Goal: Task Accomplishment & Management: Use online tool/utility

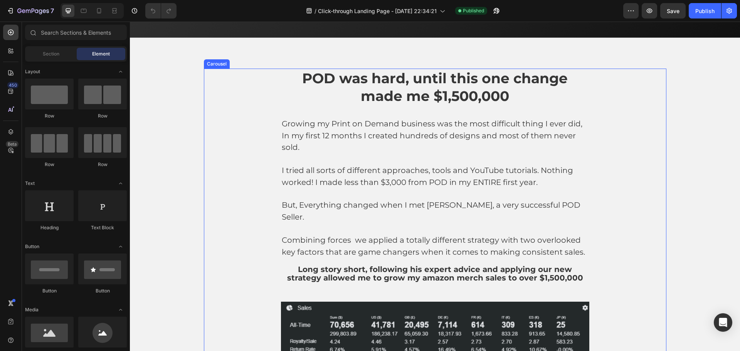
scroll to position [694, 0]
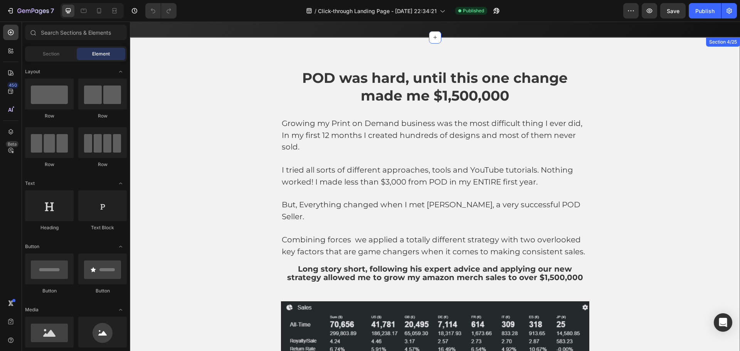
click at [715, 160] on div "POD was hard, until this one change made me $1,500,000 Heading Growing my Print…" at bounding box center [435, 216] width 598 height 297
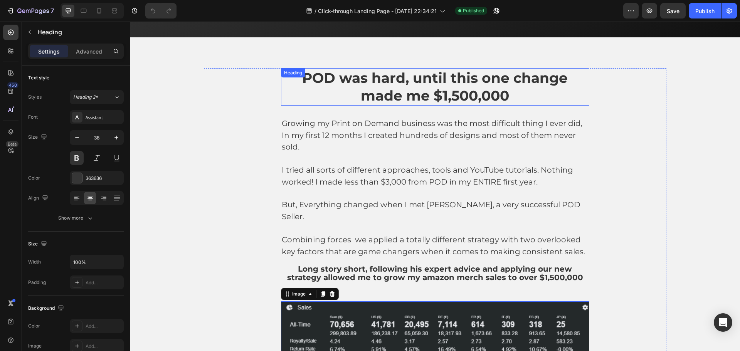
click at [402, 85] on span "POD was hard, until this one change made me $1,500,000" at bounding box center [434, 86] width 265 height 35
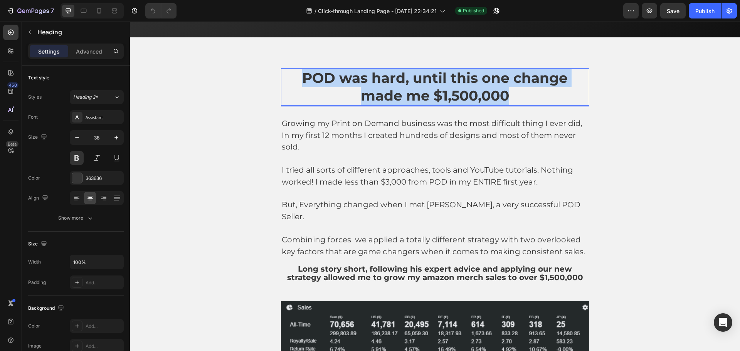
click at [402, 85] on span "POD was hard, until this one change made me $1,500,000" at bounding box center [434, 86] width 265 height 35
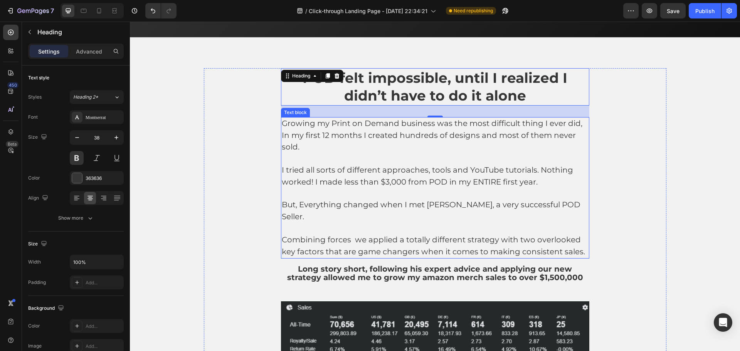
click at [413, 129] on p "Growing my Print on Demand business was the most difficult thing I ever did, In…" at bounding box center [435, 135] width 307 height 35
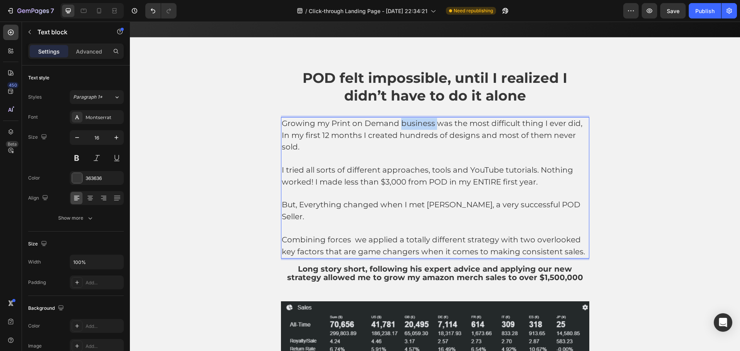
click at [413, 129] on p "Growing my Print on Demand business was the most difficult thing I ever did, In…" at bounding box center [435, 135] width 307 height 35
click at [377, 137] on span "Growing my Print on Demand business was the most difficult thing I ever did, In…" at bounding box center [432, 135] width 301 height 33
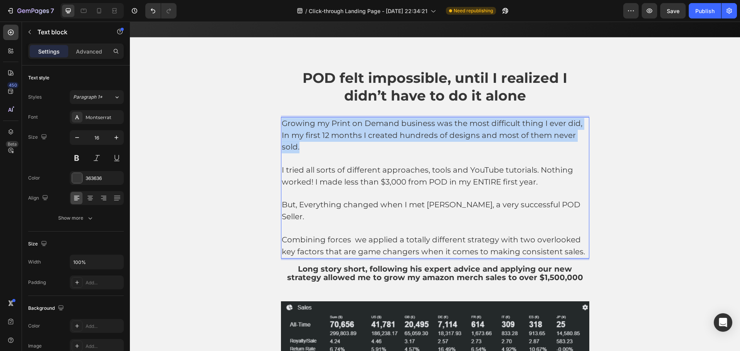
drag, startPoint x: 331, startPoint y: 146, endPoint x: 278, endPoint y: 125, distance: 56.7
click at [281, 125] on div "Growing my Print on Demand business was the most difficult thing I ever did, In…" at bounding box center [435, 188] width 308 height 142
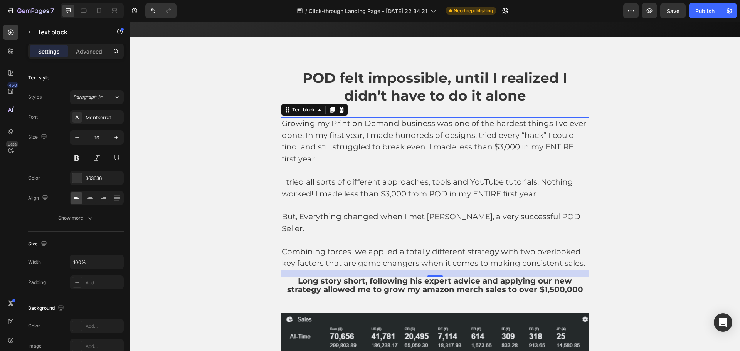
click at [438, 197] on span "I tried all sorts of different approaches, tools and YouTube tutorials. Nothing…" at bounding box center [427, 187] width 291 height 21
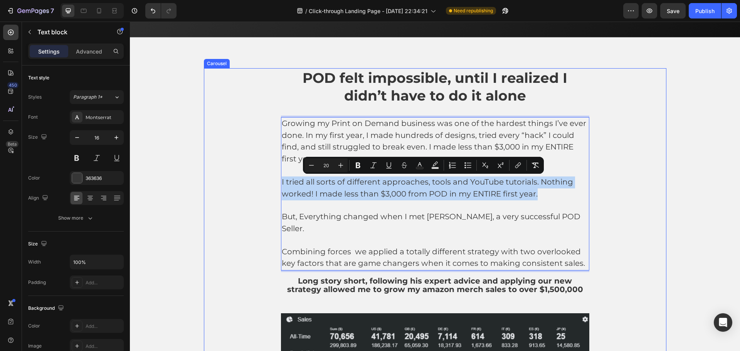
drag, startPoint x: 539, startPoint y: 193, endPoint x: 270, endPoint y: 182, distance: 269.2
click at [270, 182] on div "⁠⁠⁠⁠⁠⁠⁠ POD felt impossible, until I realized I didn’t have to do it alone Head…" at bounding box center [435, 222] width 462 height 309
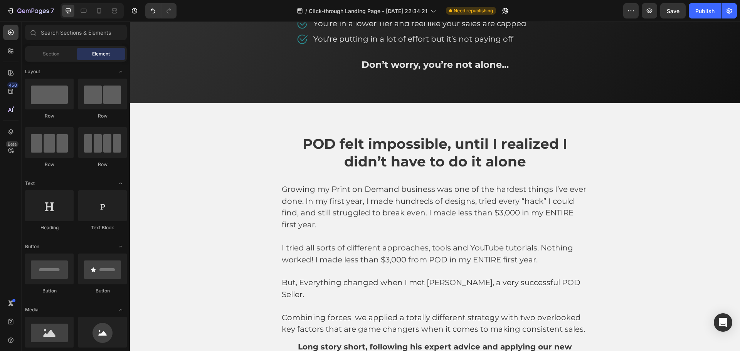
scroll to position [660, 0]
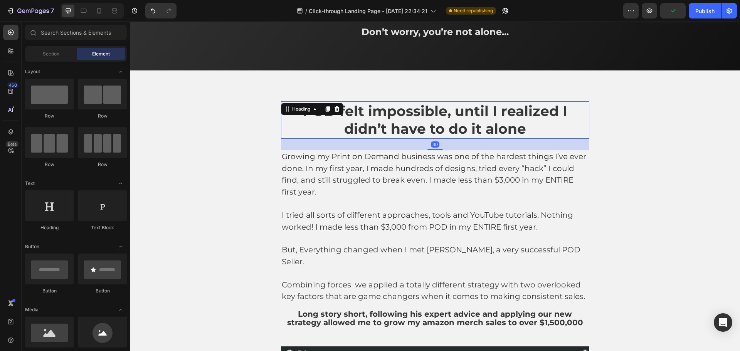
click at [451, 112] on span "POD felt impossible, until I realized I didn’t have to do it alone" at bounding box center [434, 119] width 265 height 35
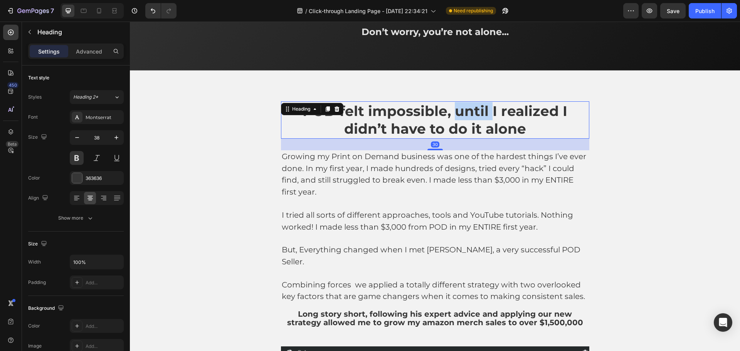
click at [457, 113] on span "POD felt impossible, until I realized I didn’t have to do it alone" at bounding box center [434, 119] width 265 height 35
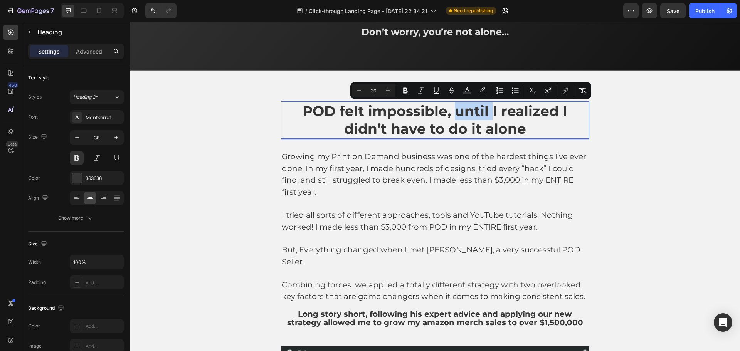
click at [464, 119] on span "POD felt impossible, until I realized I didn’t have to do it alone" at bounding box center [434, 119] width 265 height 35
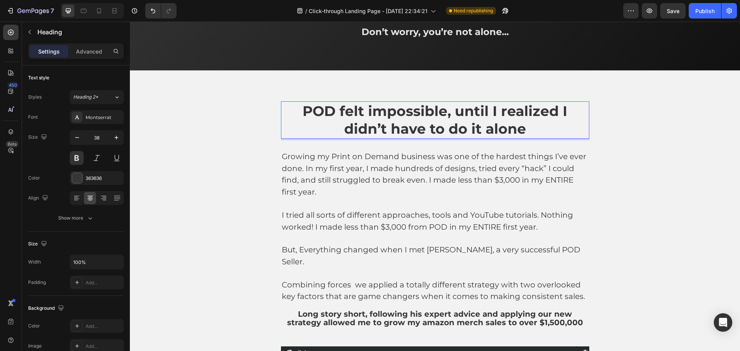
click at [529, 125] on p "POD felt impossible, until I realized I didn’t have to do it alone" at bounding box center [435, 120] width 307 height 36
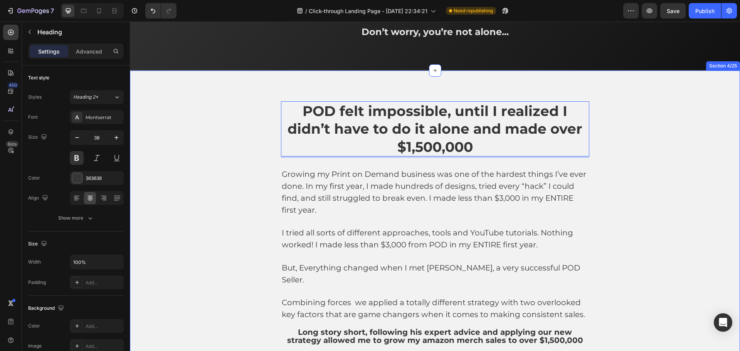
click at [695, 108] on div "POD felt impossible, until I realized I didn’t have to do it alone and made ove…" at bounding box center [435, 264] width 598 height 326
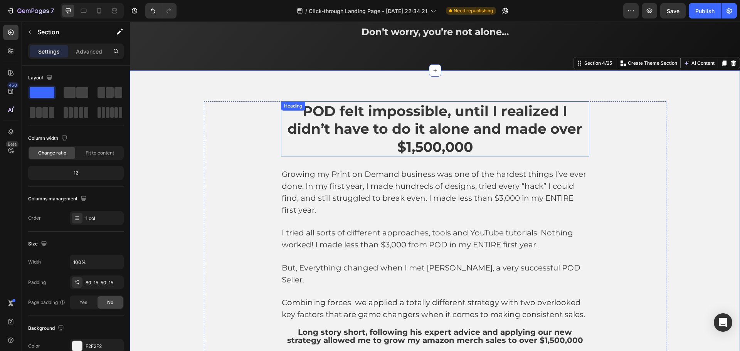
click at [366, 123] on span "POD felt impossible, until I realized I didn’t have to do it alone and made ove…" at bounding box center [434, 128] width 295 height 53
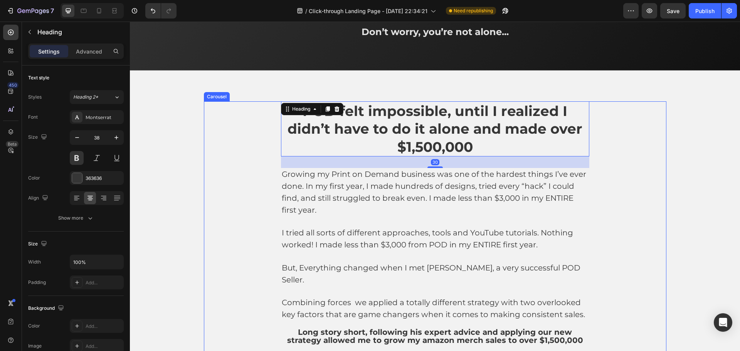
click at [234, 118] on div "⁠⁠⁠⁠⁠⁠⁠ POD felt impossible, until I realized I didn’t have to do it alone and …" at bounding box center [435, 264] width 462 height 326
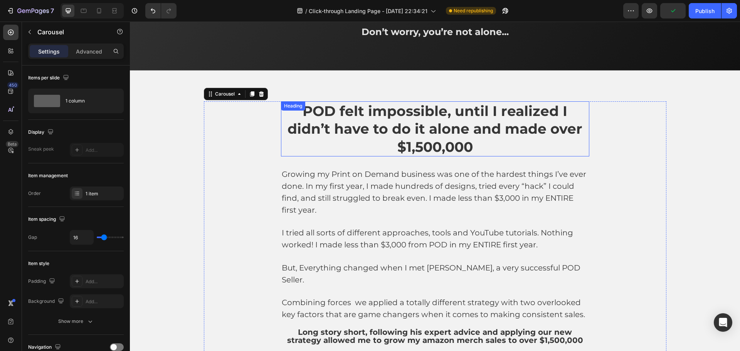
click at [319, 128] on span "POD felt impossible, until I realized I didn’t have to do it alone and made ove…" at bounding box center [434, 128] width 295 height 53
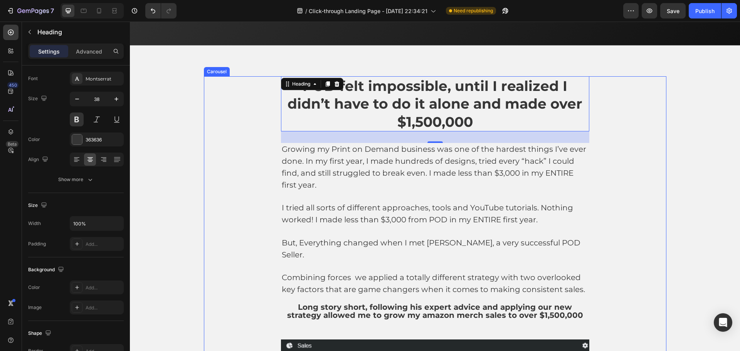
scroll to position [699, 0]
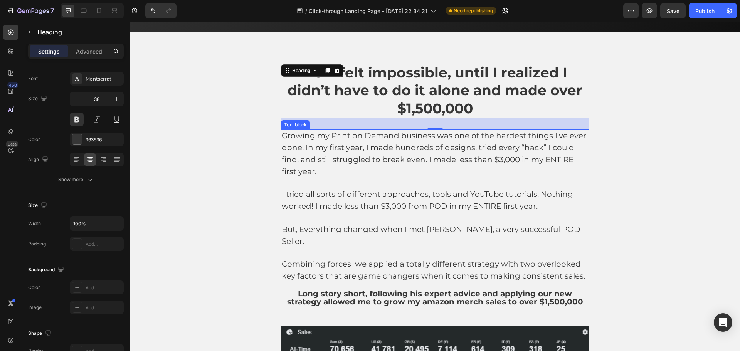
click at [432, 158] on span "Growing my Print on Demand business was one of the hardest things I’ve ever don…" at bounding box center [434, 153] width 304 height 45
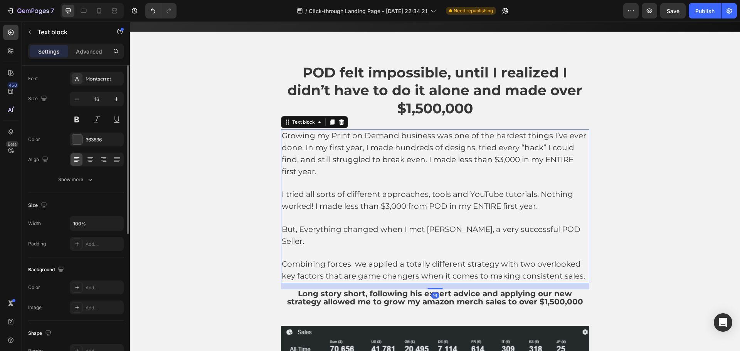
scroll to position [0, 0]
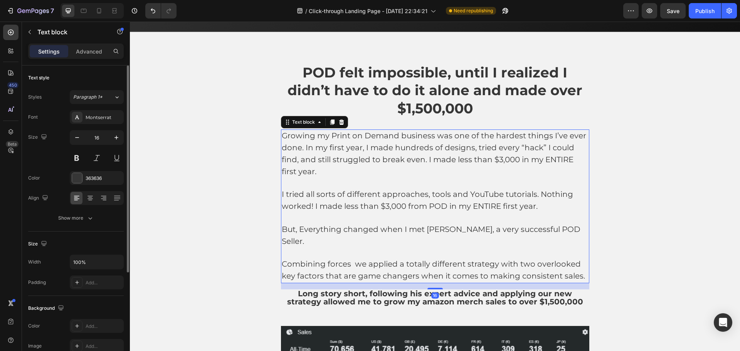
drag, startPoint x: 346, startPoint y: 215, endPoint x: 347, endPoint y: 209, distance: 6.7
click at [346, 213] on p at bounding box center [435, 218] width 307 height 11
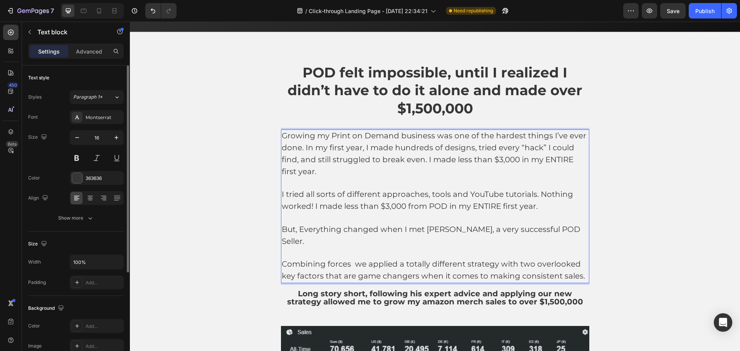
click at [396, 197] on span "I tried all sorts of different approaches, tools and YouTube tutorials. Nothing…" at bounding box center [427, 200] width 291 height 21
click at [397, 197] on span "I tried all sorts of different approaches, tools and YouTube tutorials. Nothing…" at bounding box center [427, 200] width 291 height 21
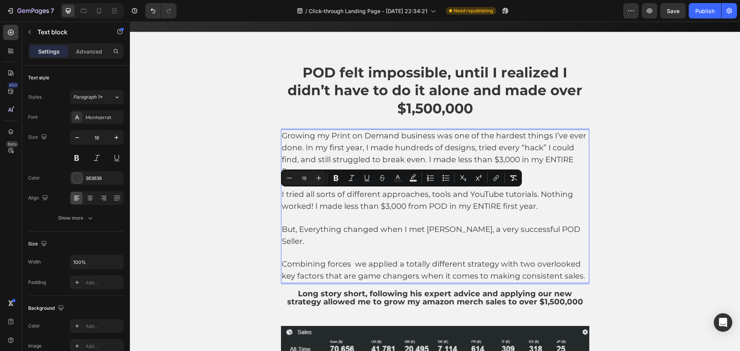
click at [542, 213] on p "Rich Text Editor. Editing area: main" at bounding box center [435, 218] width 307 height 11
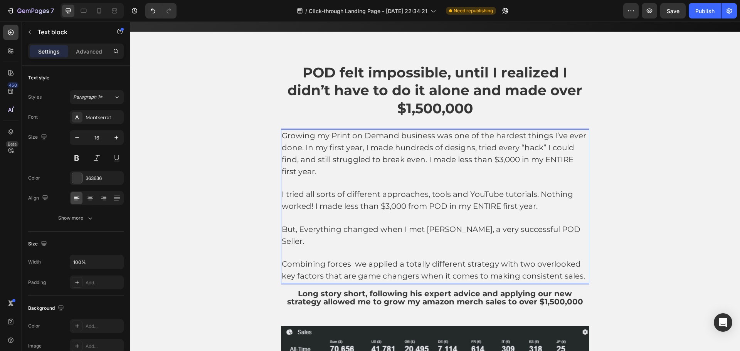
click at [548, 205] on p "I tried all sorts of different approaches, tools and YouTube tutorials. Nothing…" at bounding box center [435, 201] width 307 height 24
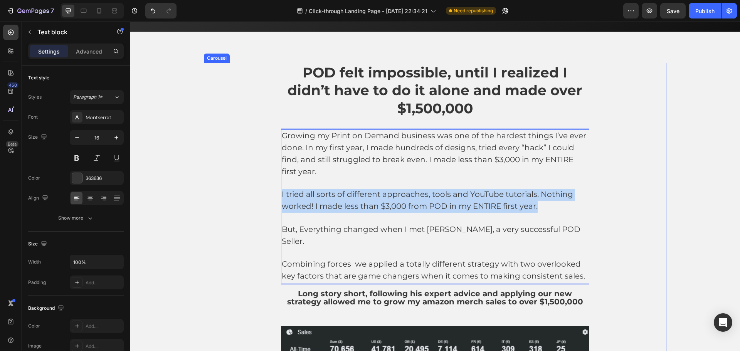
drag, startPoint x: 548, startPoint y: 206, endPoint x: 274, endPoint y: 192, distance: 273.5
click at [274, 192] on div "⁠⁠⁠⁠⁠⁠⁠ POD felt impossible, until I realized I didn’t have to do it alone and …" at bounding box center [435, 226] width 462 height 326
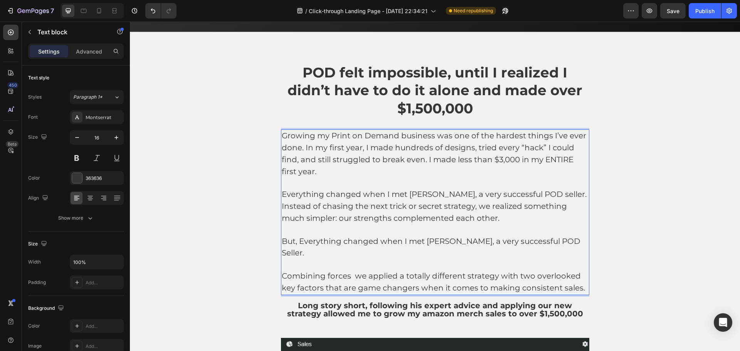
click at [536, 196] on span "Everything changed when I met [PERSON_NAME], a very successful POD seller. Inst…" at bounding box center [434, 206] width 305 height 33
click at [539, 196] on span "Everything changed when I met [PERSON_NAME], a very successful POD seller. Inst…" at bounding box center [434, 206] width 305 height 33
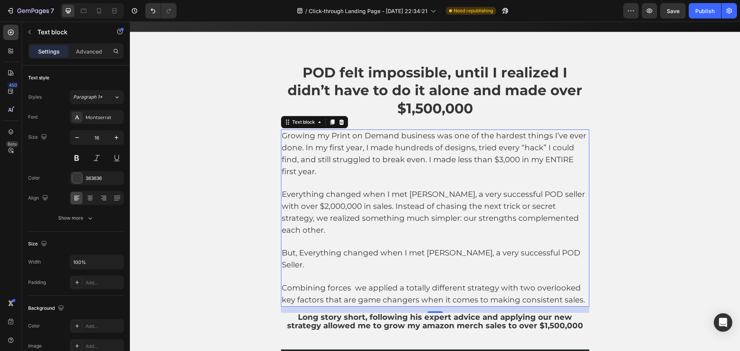
click at [386, 271] on p "Rich Text Editor. Editing area: main" at bounding box center [435, 276] width 307 height 11
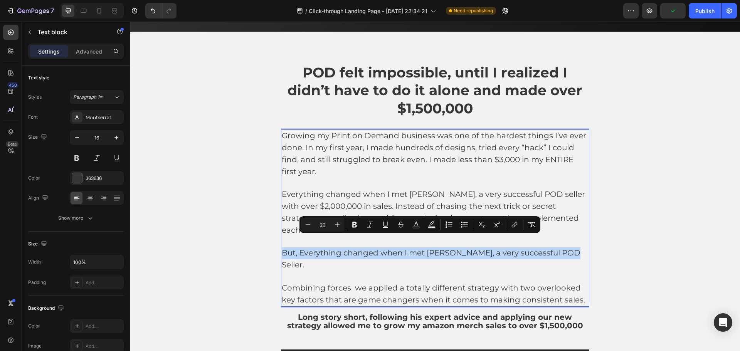
drag, startPoint x: 283, startPoint y: 242, endPoint x: 563, endPoint y: 246, distance: 279.8
click at [563, 246] on div "Growing my Print on Demand business was one of the hardest things I’ve ever don…" at bounding box center [435, 217] width 308 height 177
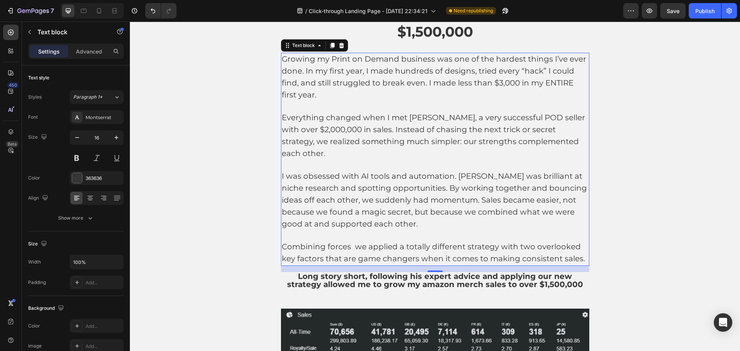
scroll to position [776, 0]
click at [498, 241] on p "Combining forces we applied a totally different strategy with two overlooked ke…" at bounding box center [435, 253] width 307 height 24
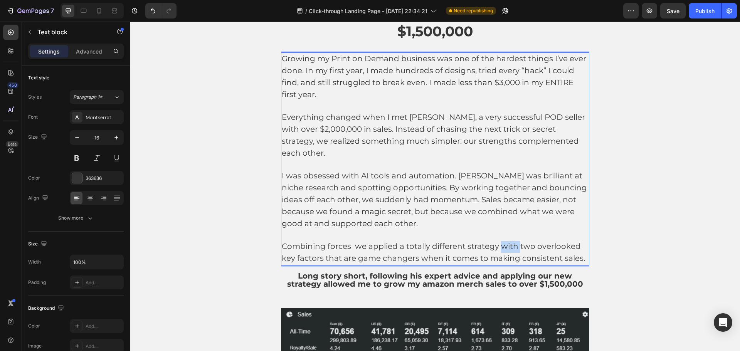
click at [498, 241] on p "Combining forces we applied a totally different strategy with two overlooked ke…" at bounding box center [435, 253] width 307 height 24
click at [376, 242] on span "Combining forces we applied a totally different strategy with two overlooked ke…" at bounding box center [433, 252] width 303 height 21
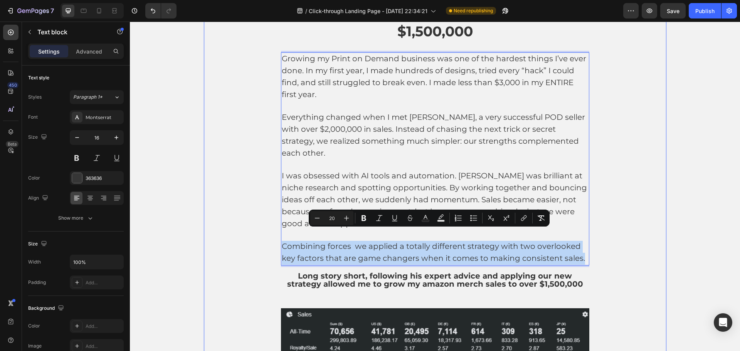
drag, startPoint x: 280, startPoint y: 232, endPoint x: 634, endPoint y: 252, distance: 354.7
click at [634, 252] on div "⁠⁠⁠⁠⁠⁠⁠ POD felt impossible, until I realized I didn’t have to do it alone and …" at bounding box center [435, 179] width 462 height 386
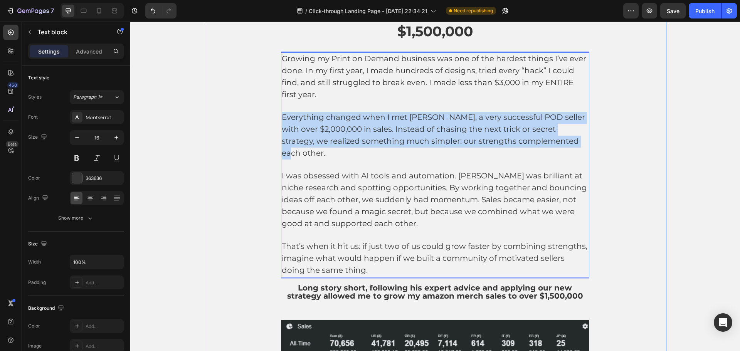
drag, startPoint x: 576, startPoint y: 142, endPoint x: 271, endPoint y: 116, distance: 306.3
click at [271, 116] on div "⁠⁠⁠⁠⁠⁠⁠ POD felt impossible, until I realized I didn’t have to do it alone and …" at bounding box center [435, 185] width 462 height 398
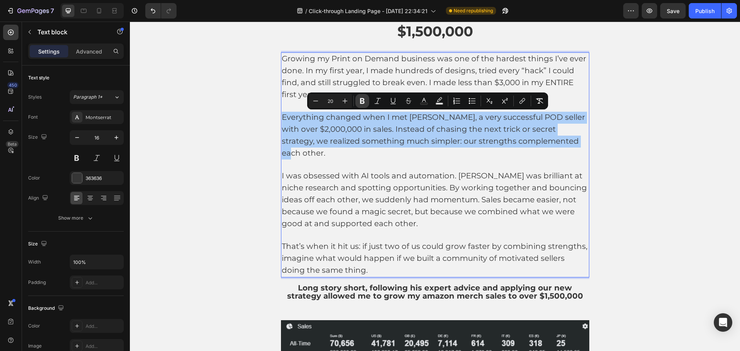
click at [360, 101] on icon "Editor contextual toolbar" at bounding box center [362, 101] width 5 height 6
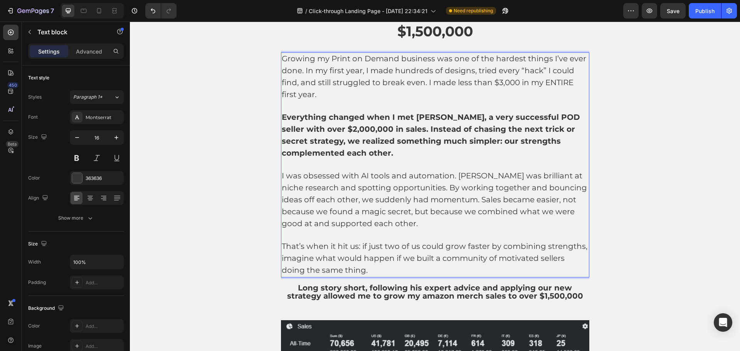
click at [468, 155] on p "Everything changed when I met [PERSON_NAME], a very successful POD seller with …" at bounding box center [435, 135] width 307 height 47
click at [372, 272] on p "That’s when it hit us: if just two of us could grow faster by combining strengt…" at bounding box center [435, 258] width 307 height 35
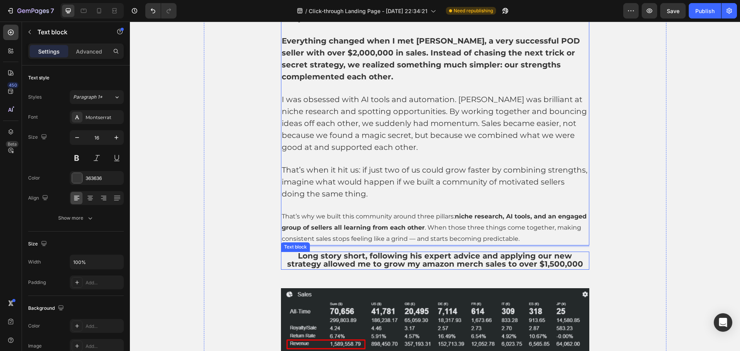
scroll to position [853, 0]
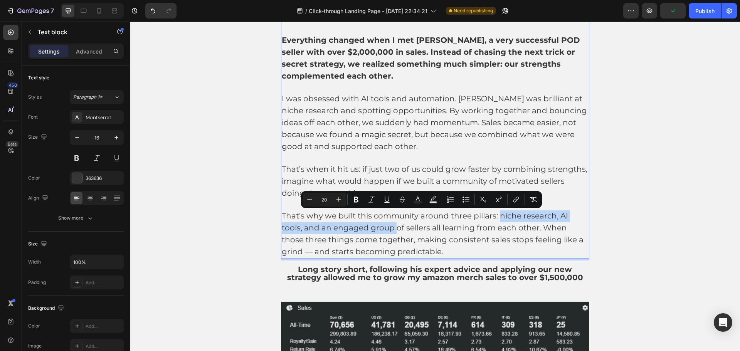
drag, startPoint x: 506, startPoint y: 220, endPoint x: 392, endPoint y: 232, distance: 114.7
click at [392, 232] on span "That’s why we built this community around three pillars: niche research, AI too…" at bounding box center [433, 233] width 302 height 45
click at [405, 228] on span "That’s why we built this community around three pillars: niche research, AI too…" at bounding box center [433, 233] width 302 height 45
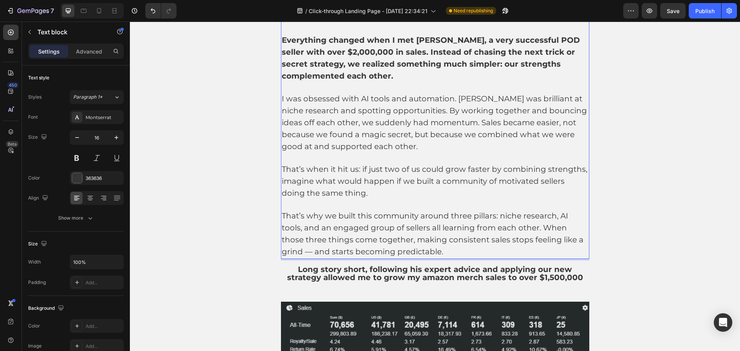
click at [402, 228] on span "That’s why we built this community around three pillars: niche research, AI too…" at bounding box center [433, 233] width 302 height 45
click at [425, 231] on span "That’s why we built this community around three pillars: niche research, AI too…" at bounding box center [435, 233] width 306 height 45
click at [496, 230] on span "That’s why we built this community around three pillars: niche research, AI too…" at bounding box center [435, 233] width 306 height 45
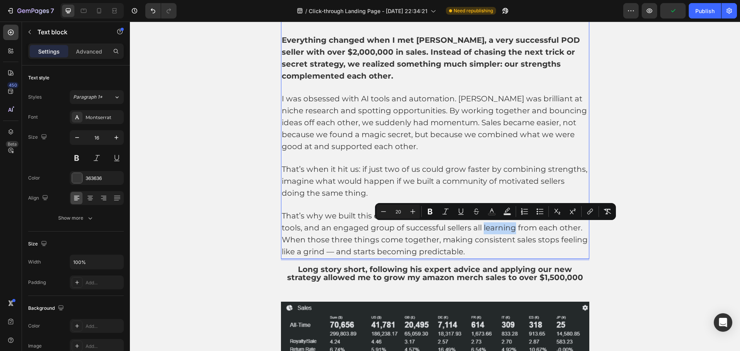
click at [496, 230] on span "That’s why we built this community around three pillars: niche research, AI too…" at bounding box center [435, 233] width 306 height 45
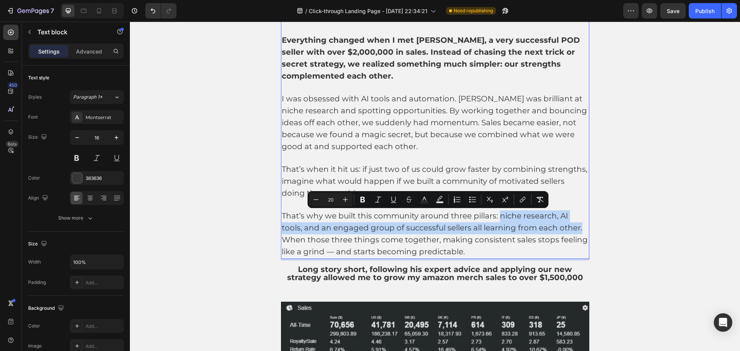
drag, startPoint x: 579, startPoint y: 229, endPoint x: 498, endPoint y: 218, distance: 81.7
click at [498, 218] on p "That’s why we built this community around three pillars: niche research, AI too…" at bounding box center [435, 233] width 307 height 47
click at [364, 198] on icon "Editor contextual toolbar" at bounding box center [362, 200] width 5 height 6
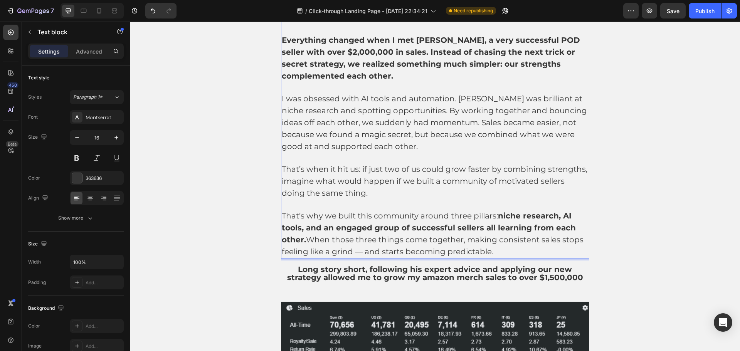
click at [529, 256] on p "That’s why we built this community around three pillars: niche research, AI too…" at bounding box center [435, 233] width 307 height 47
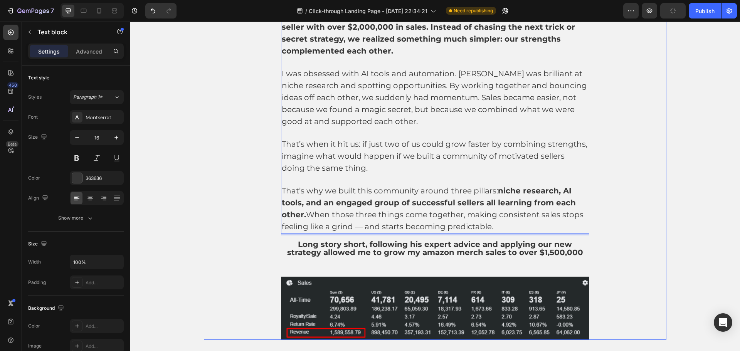
scroll to position [892, 0]
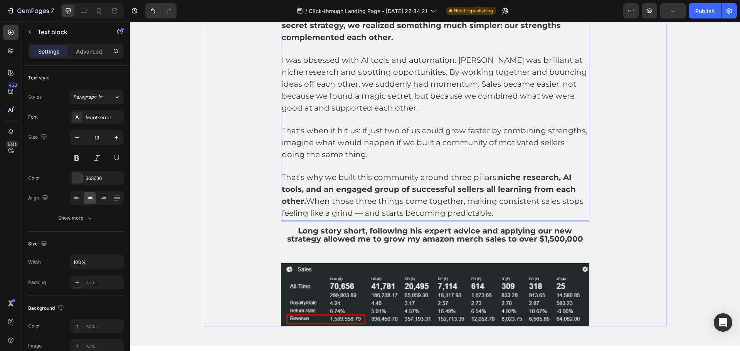
click at [524, 241] on span "Long story short, following his expert advice and applying our new strategy all…" at bounding box center [435, 235] width 296 height 18
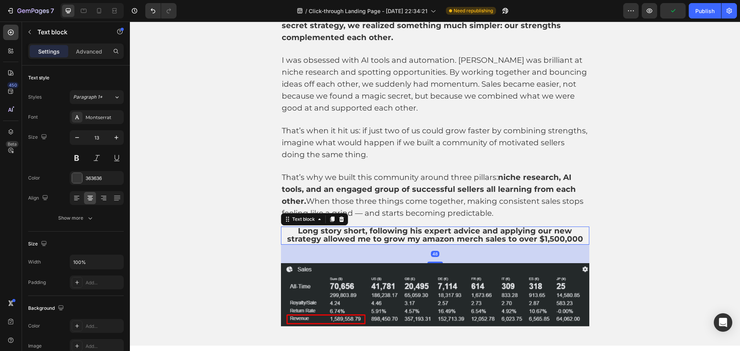
click at [564, 232] on span "Long story short, following his expert advice and applying our new strategy all…" at bounding box center [435, 235] width 296 height 18
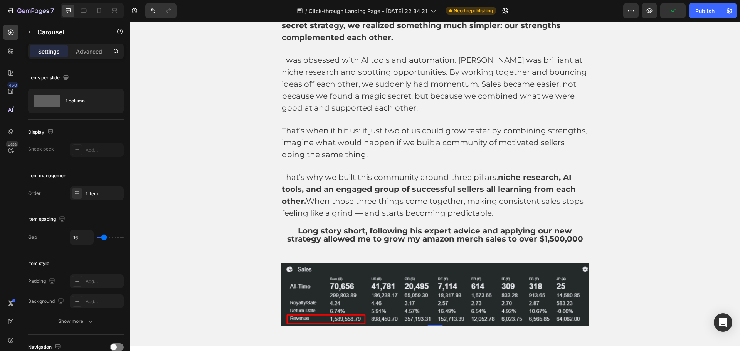
click at [610, 233] on div "⁠⁠⁠⁠⁠⁠⁠ POD felt impossible, until I realized I didn’t have to do it alone and …" at bounding box center [435, 98] width 462 height 456
click at [573, 237] on p "Long story short, following his expert advice and applying our new strategy all…" at bounding box center [435, 235] width 307 height 17
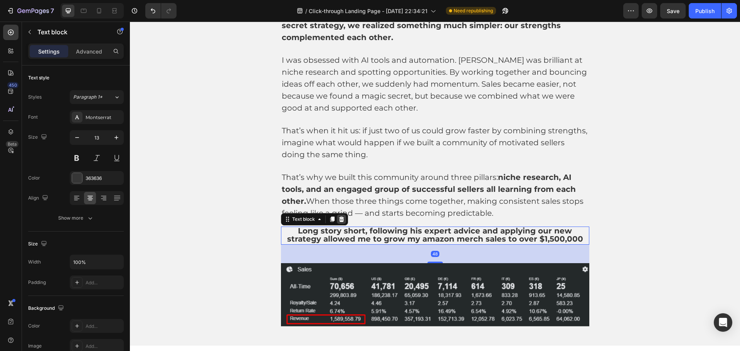
click at [339, 221] on icon at bounding box center [341, 218] width 5 height 5
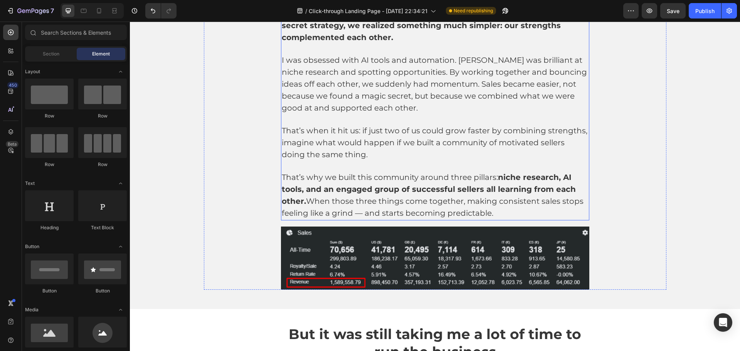
click at [546, 207] on p "That’s why we built this community around three pillars: niche research, AI too…" at bounding box center [435, 195] width 307 height 47
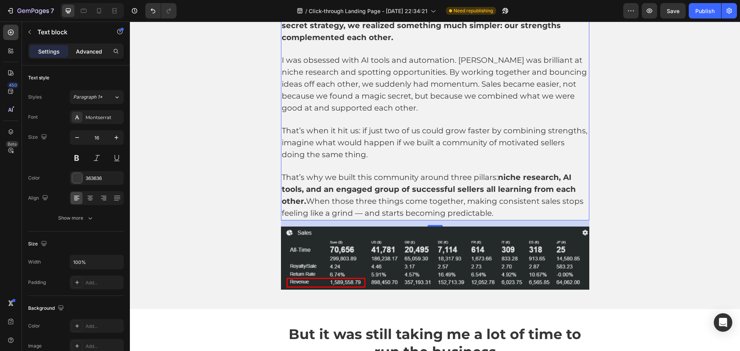
click at [87, 52] on p "Advanced" at bounding box center [89, 51] width 26 height 8
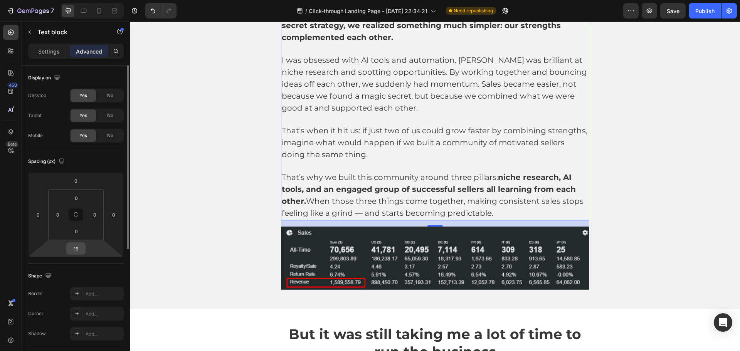
click at [78, 251] on input "16" at bounding box center [75, 249] width 15 height 12
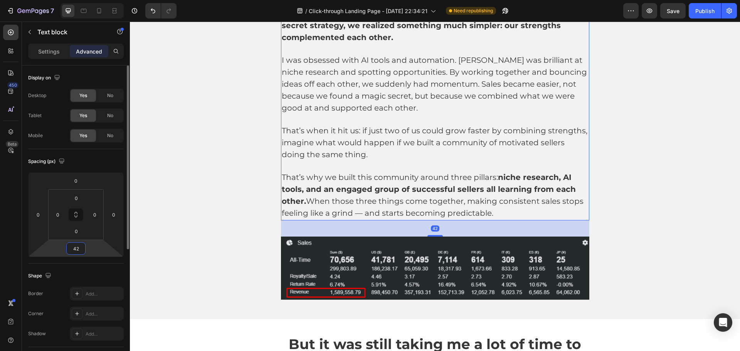
type input "42"
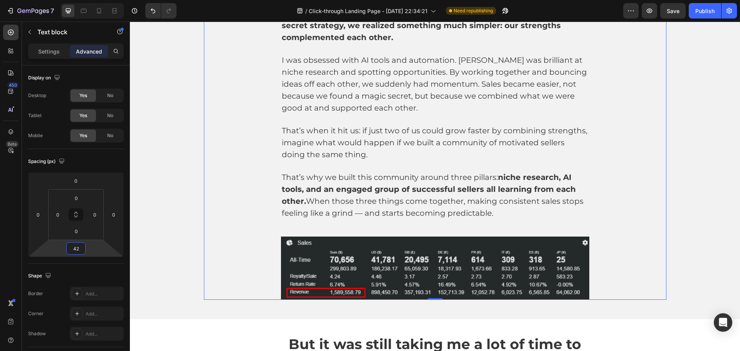
click at [608, 214] on div "⁠⁠⁠⁠⁠⁠⁠ POD felt impossible, until I realized I didn’t have to do it alone and …" at bounding box center [435, 85] width 462 height 430
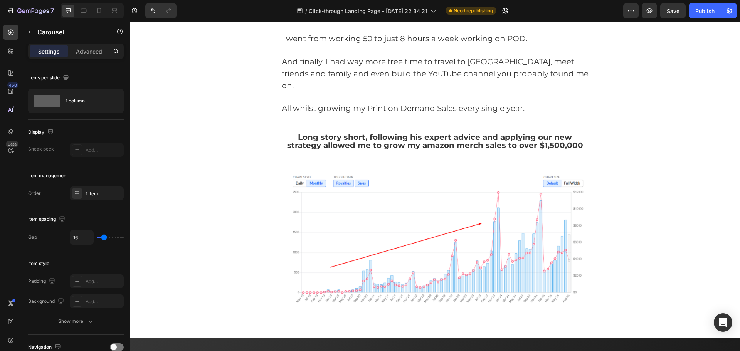
scroll to position [1431, 0]
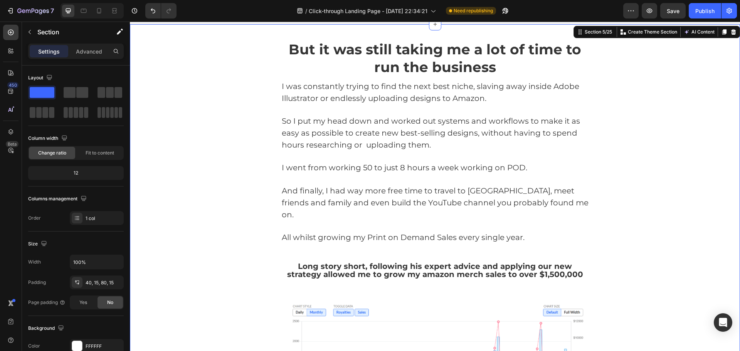
scroll to position [1200, 0]
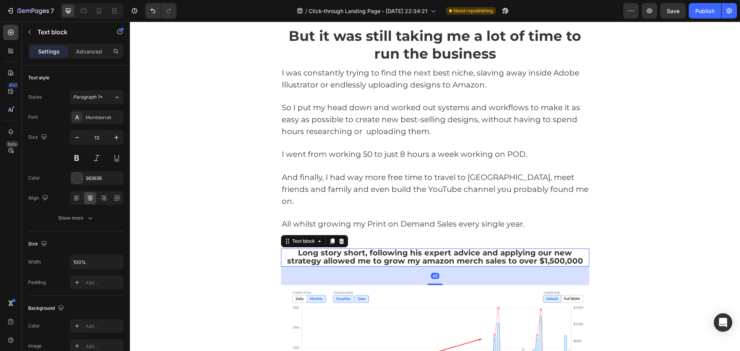
click at [461, 250] on span "Long story short, following his expert advice and applying our new strategy all…" at bounding box center [435, 257] width 296 height 18
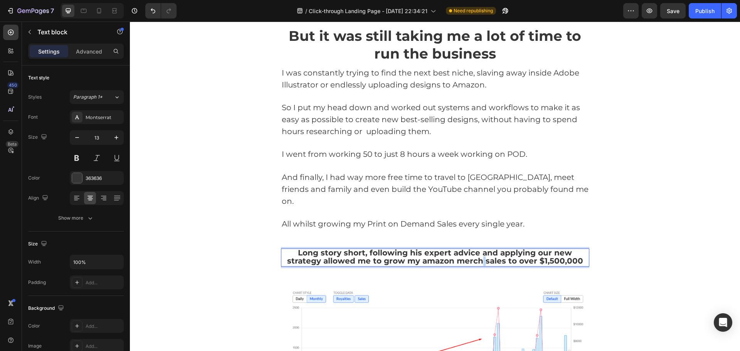
click at [461, 250] on span "Long story short, following his expert advice and applying our new strategy all…" at bounding box center [435, 257] width 296 height 18
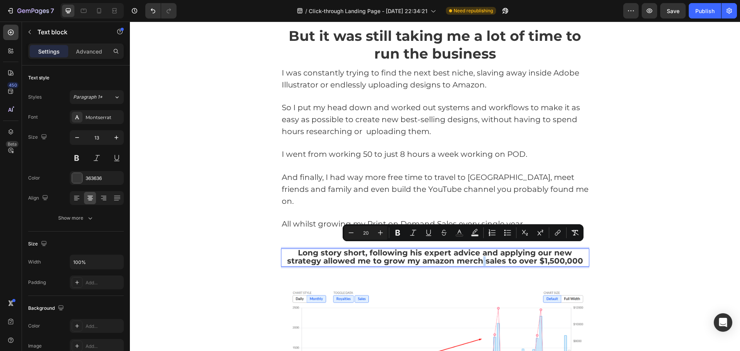
click at [461, 250] on span "Long story short, following his expert advice and applying our new strategy all…" at bounding box center [435, 257] width 296 height 18
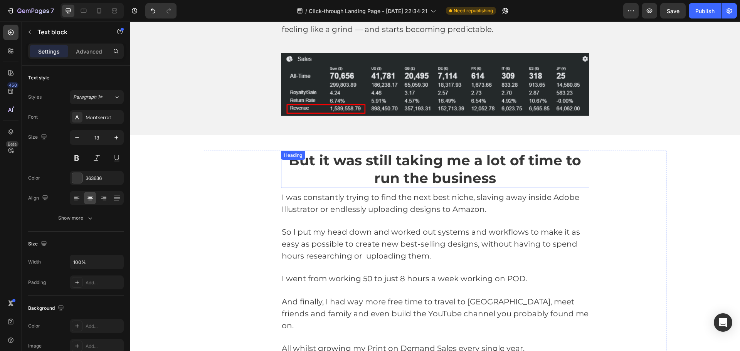
scroll to position [1007, 0]
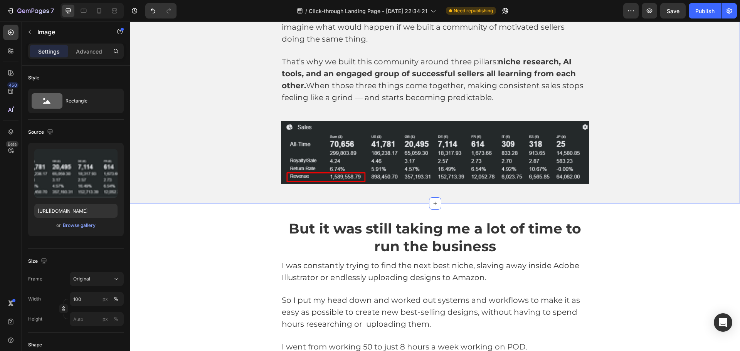
click at [431, 126] on img at bounding box center [435, 152] width 308 height 63
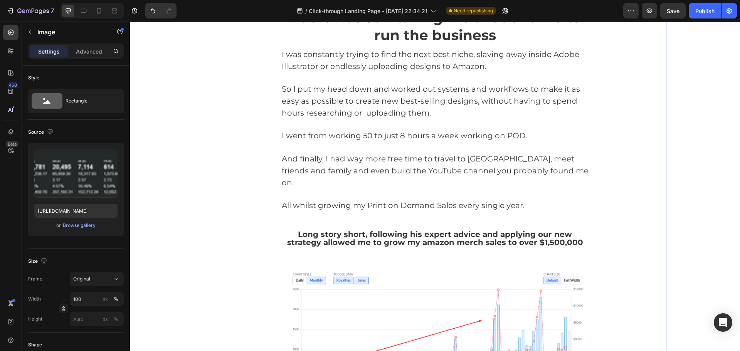
scroll to position [1345, 0]
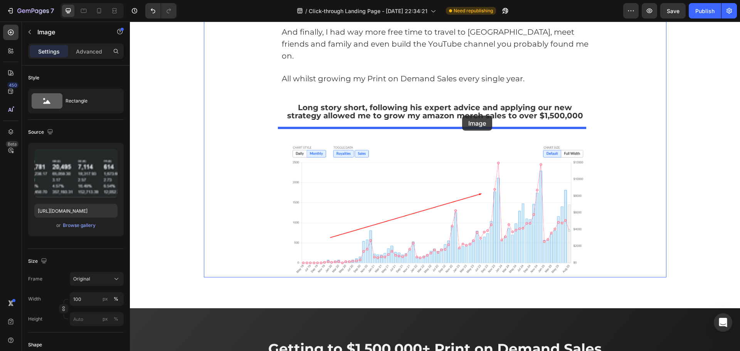
drag, startPoint x: 462, startPoint y: 50, endPoint x: 462, endPoint y: 116, distance: 65.5
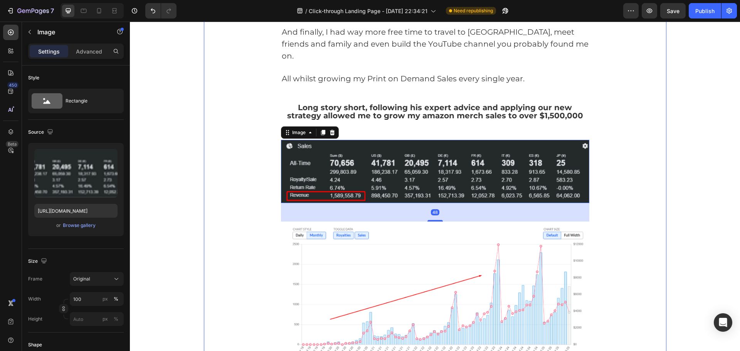
click at [635, 104] on div "But it was still taking me a lot of time to run the business Heading I was cons…" at bounding box center [435, 120] width 462 height 479
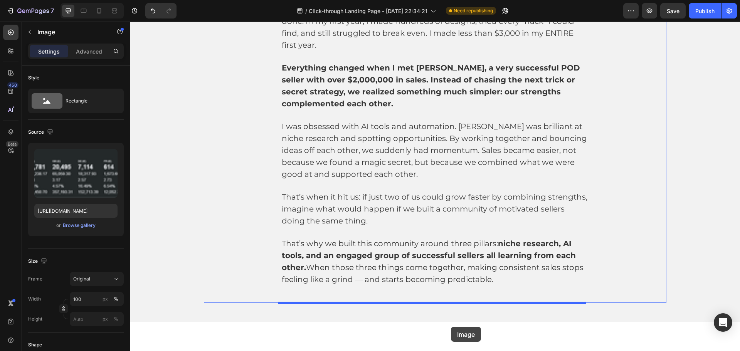
scroll to position [894, 0]
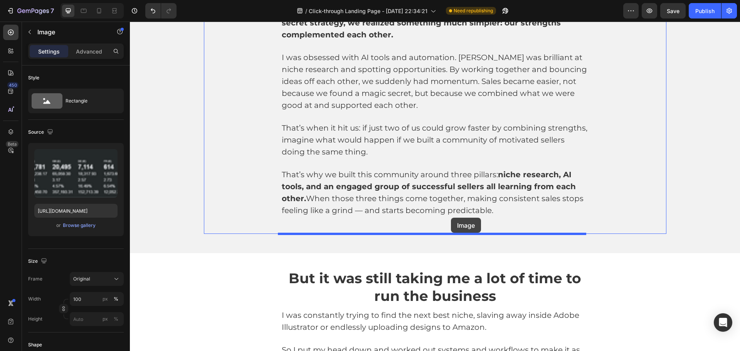
drag, startPoint x: 465, startPoint y: 264, endPoint x: 451, endPoint y: 218, distance: 48.6
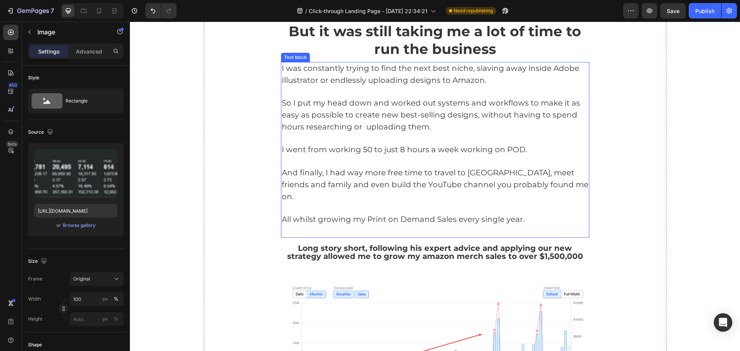
scroll to position [1241, 0]
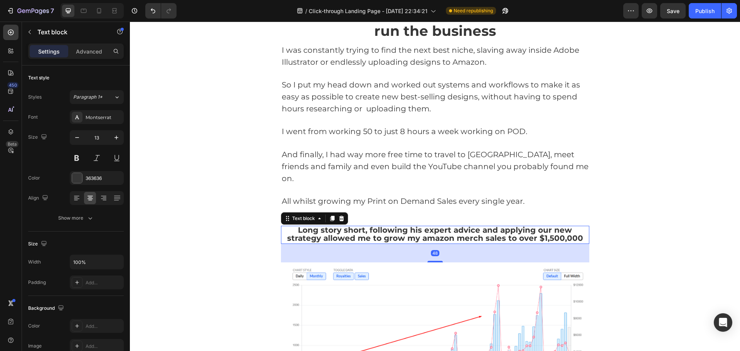
click at [481, 225] on span "Long story short, following his expert advice and applying our new strategy all…" at bounding box center [435, 234] width 296 height 18
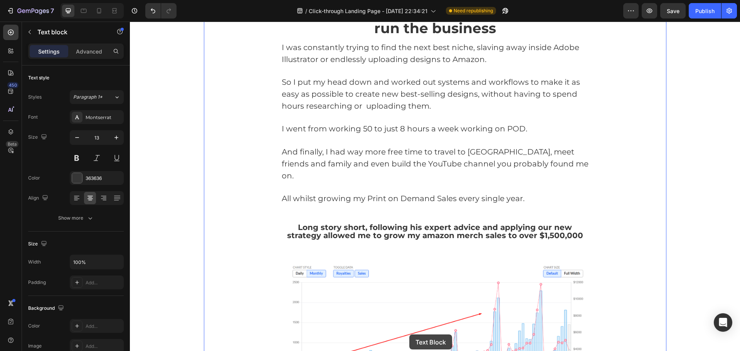
scroll to position [1276, 0]
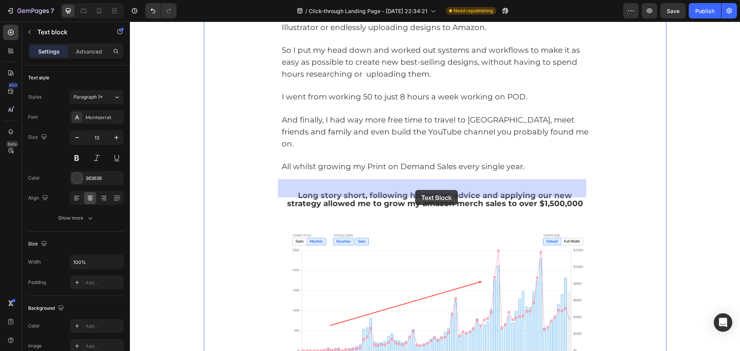
drag, startPoint x: 298, startPoint y: 129, endPoint x: 415, endPoint y: 190, distance: 131.7
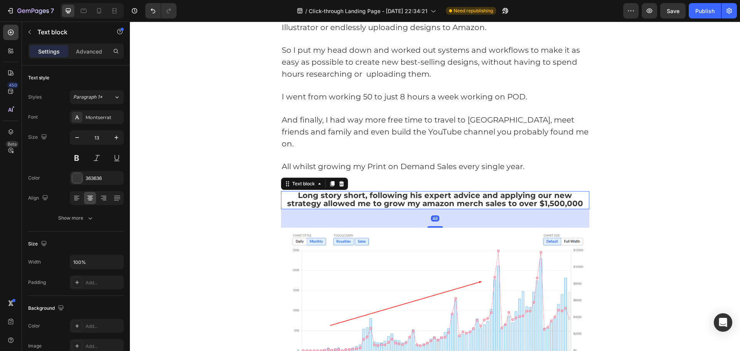
click at [423, 191] on span "Long story short, following his expert advice and applying our new strategy all…" at bounding box center [435, 200] width 296 height 18
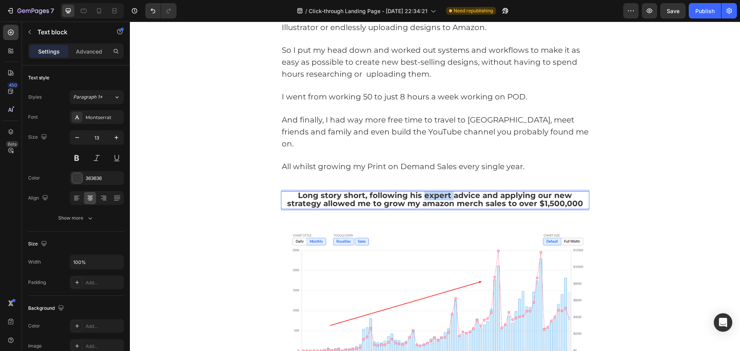
click at [423, 191] on span "Long story short, following his expert advice and applying our new strategy all…" at bounding box center [435, 200] width 296 height 18
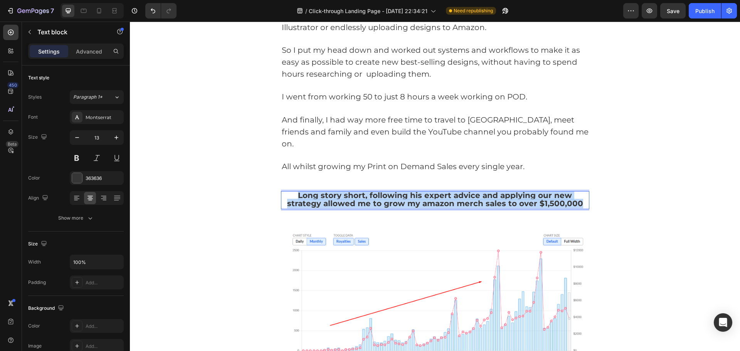
click at [423, 191] on span "Long story short, following his expert advice and applying our new strategy all…" at bounding box center [435, 200] width 296 height 18
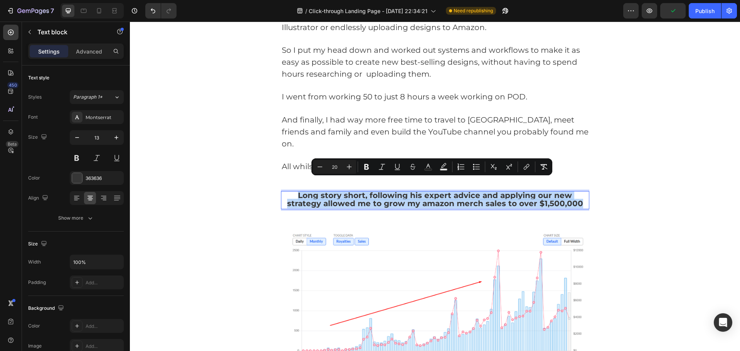
copy span "Long story short, following his expert advice and applying our new strategy all…"
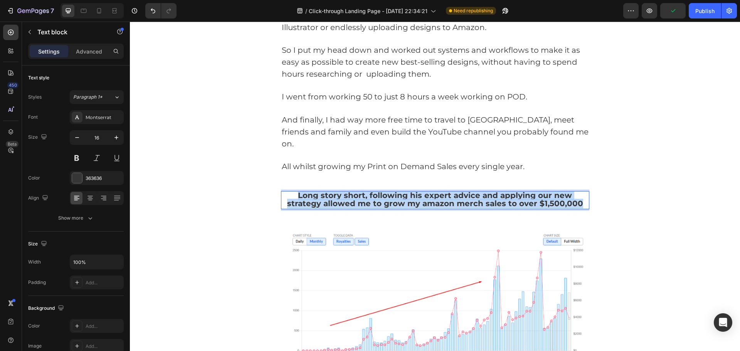
click at [575, 129] on p "And finally, I had way more free time to travel to [GEOGRAPHIC_DATA], meet frie…" at bounding box center [435, 131] width 307 height 35
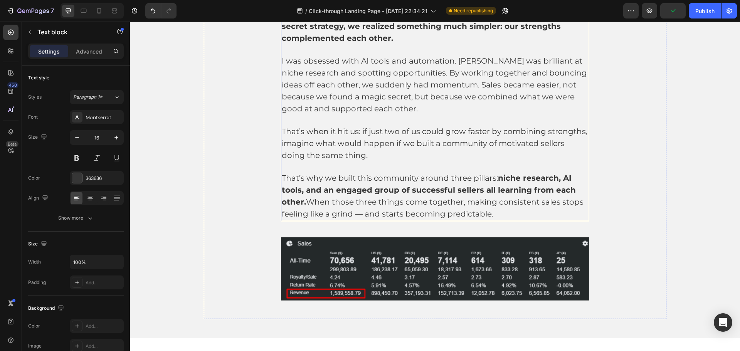
scroll to position [890, 0]
click at [412, 113] on p "I was obsessed with AI tools and automation. [PERSON_NAME] was brilliant at nic…" at bounding box center [435, 85] width 307 height 59
click at [405, 111] on p "I was obsessed with AI tools and automation. [PERSON_NAME] was brilliant at nic…" at bounding box center [435, 85] width 307 height 59
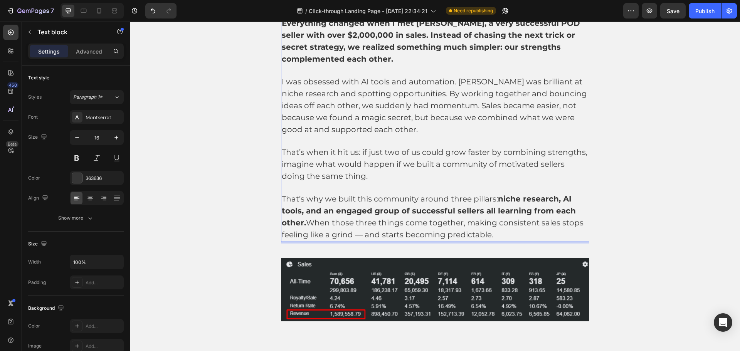
scroll to position [852, 0]
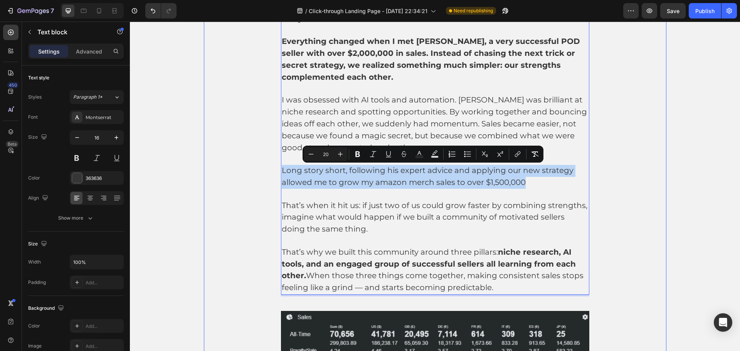
drag, startPoint x: 532, startPoint y: 182, endPoint x: 301, endPoint y: 164, distance: 231.9
click at [262, 168] on div "POD felt impossible, until I realized I didn’t have to do it alone and made ove…" at bounding box center [435, 151] width 462 height 483
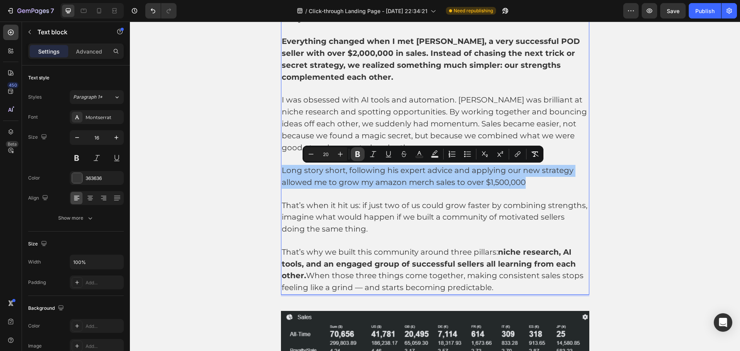
click at [360, 155] on icon "Editor contextual toolbar" at bounding box center [357, 154] width 5 height 6
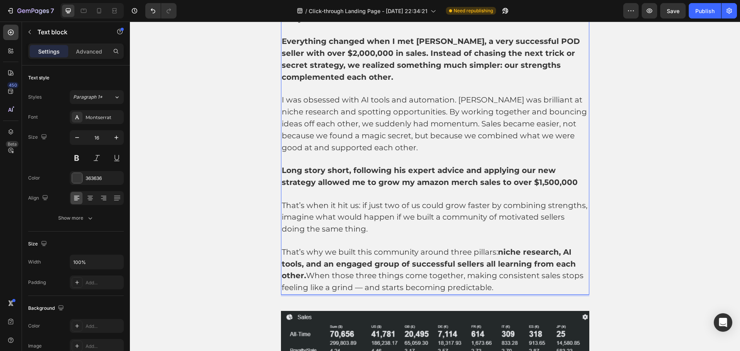
click at [469, 201] on span "That’s when it hit us: if just two of us could grow faster by combining strengt…" at bounding box center [435, 217] width 306 height 33
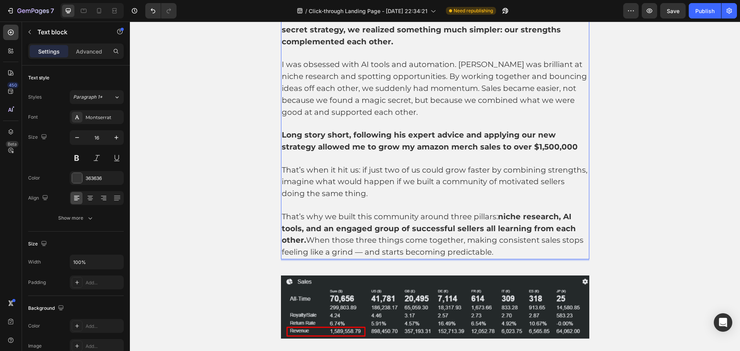
scroll to position [890, 0]
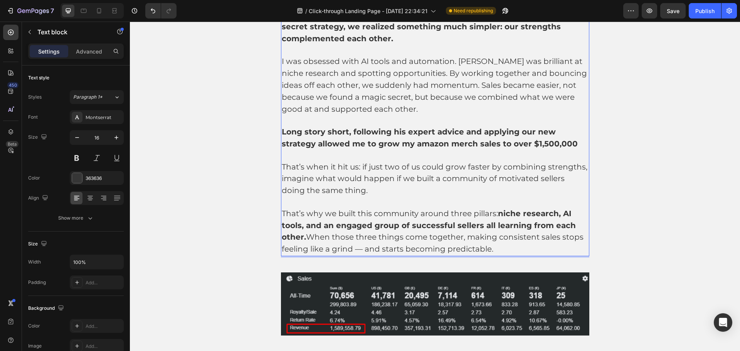
drag, startPoint x: 280, startPoint y: 165, endPoint x: 559, endPoint y: 244, distance: 289.8
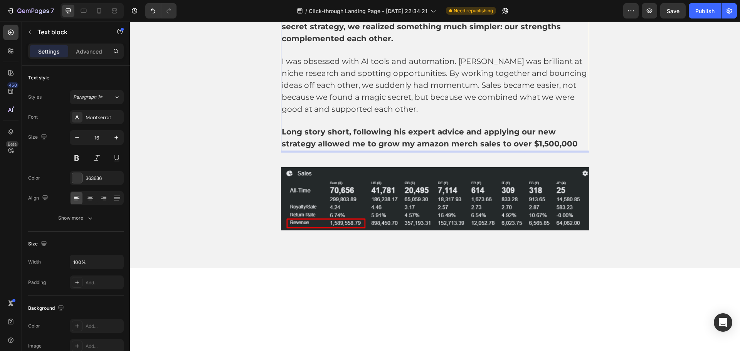
click at [534, 144] on p "Long story short, following his expert advice and applying our new strategy all…" at bounding box center [435, 138] width 307 height 24
click at [571, 197] on img at bounding box center [435, 198] width 308 height 63
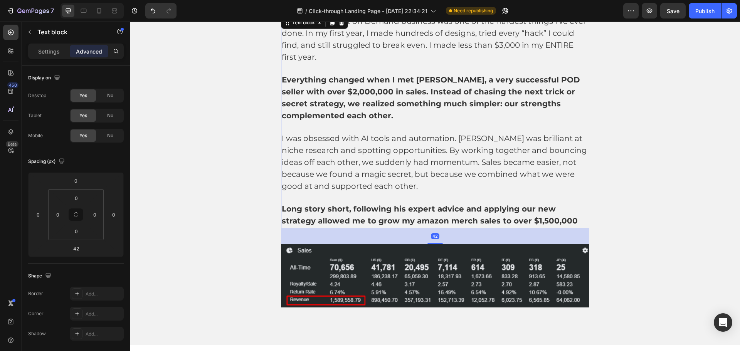
click at [529, 145] on p "I was obsessed with AI tools and automation. [PERSON_NAME] was brilliant at nic…" at bounding box center [435, 162] width 307 height 59
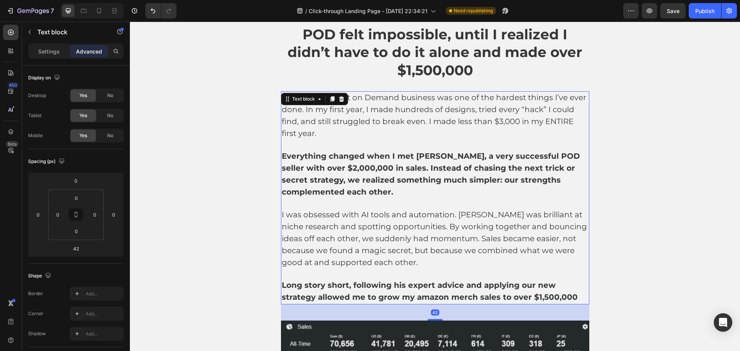
scroll to position [736, 0]
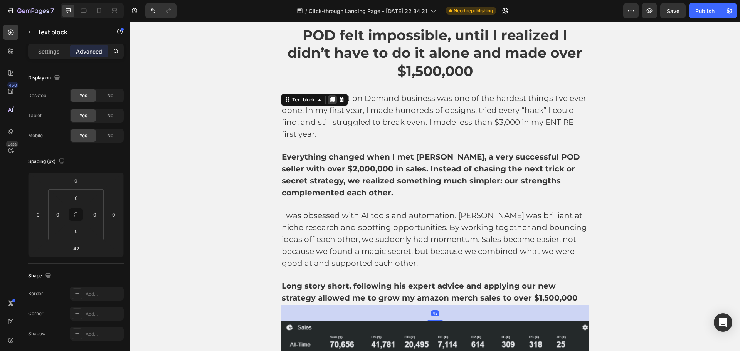
click at [330, 98] on icon at bounding box center [332, 99] width 4 height 5
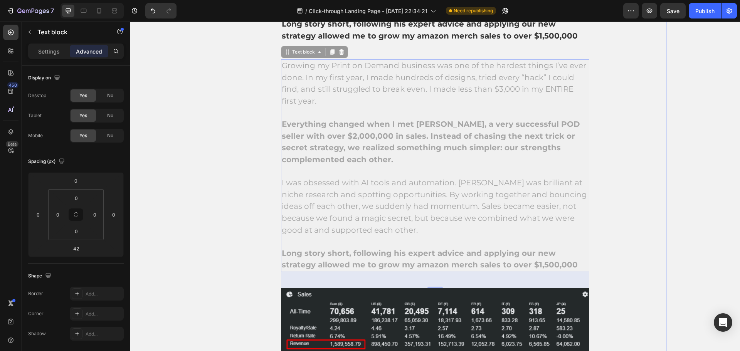
scroll to position [1096, 0]
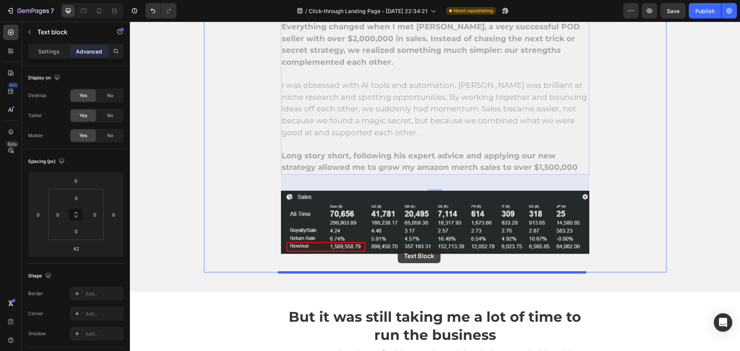
drag, startPoint x: 292, startPoint y: 50, endPoint x: 398, endPoint y: 248, distance: 223.9
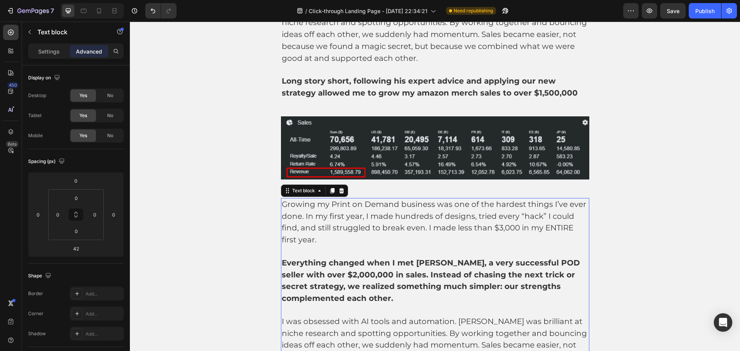
scroll to position [944, 0]
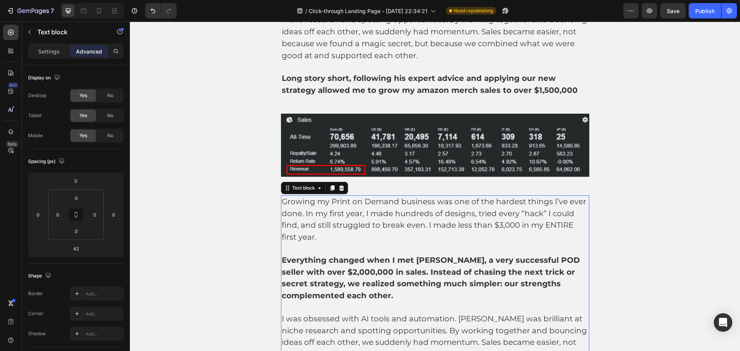
click at [396, 219] on p "Growing my Print on Demand business was one of the hardest things I’ve ever don…" at bounding box center [435, 219] width 307 height 47
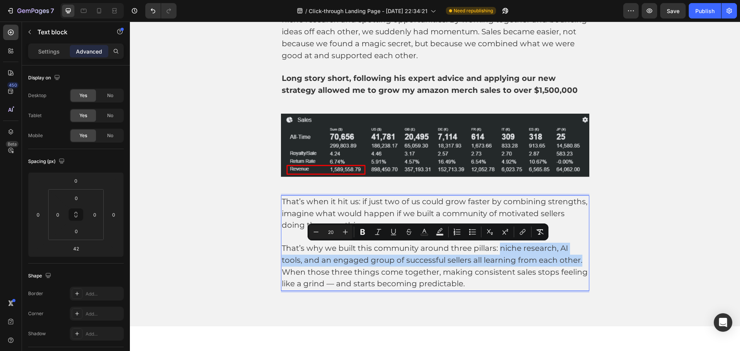
drag, startPoint x: 499, startPoint y: 248, endPoint x: 578, endPoint y: 263, distance: 80.3
click at [578, 263] on p "That’s why we built this community around three pillars: niche research, AI too…" at bounding box center [435, 266] width 307 height 47
click at [493, 257] on span "That’s why we built this community around three pillars: niche research, AI too…" at bounding box center [435, 266] width 306 height 45
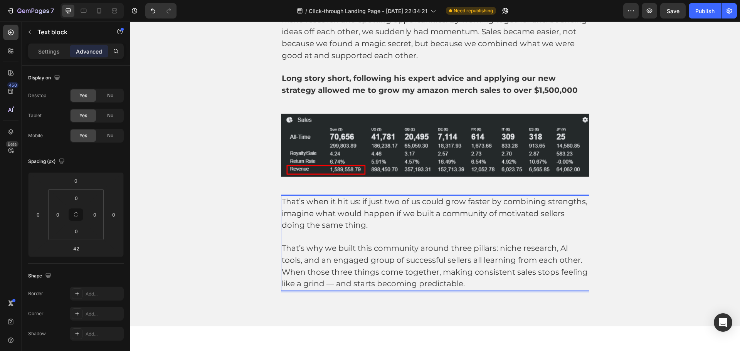
click at [500, 260] on span "That’s why we built this community around three pillars: niche research, AI too…" at bounding box center [435, 266] width 306 height 45
click at [520, 261] on span "That’s why we built this community around three pillars: niche research, AI too…" at bounding box center [435, 266] width 306 height 45
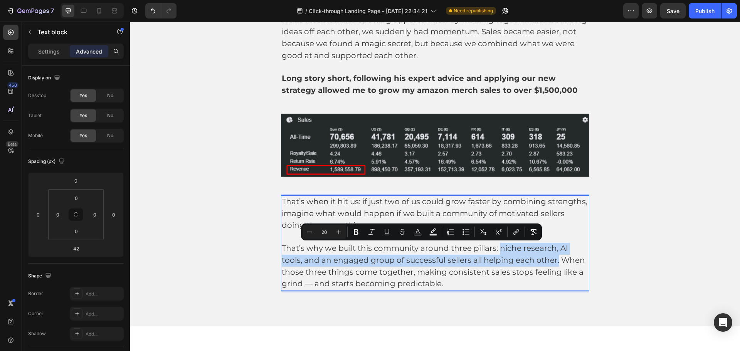
drag, startPoint x: 555, startPoint y: 263, endPoint x: 497, endPoint y: 249, distance: 59.8
click at [497, 249] on span "That’s why we built this community around three pillars: niche research, AI too…" at bounding box center [433, 266] width 303 height 45
click at [357, 232] on icon "Editor contextual toolbar" at bounding box center [356, 232] width 5 height 6
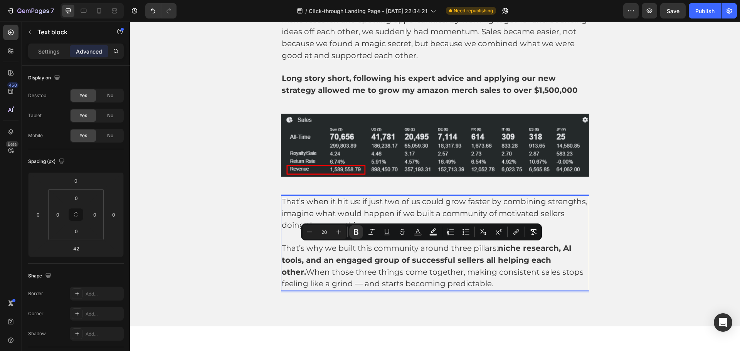
click at [549, 260] on strong "niche research, AI tools, and an engaged group of successful sellers all helpin…" at bounding box center [427, 260] width 290 height 33
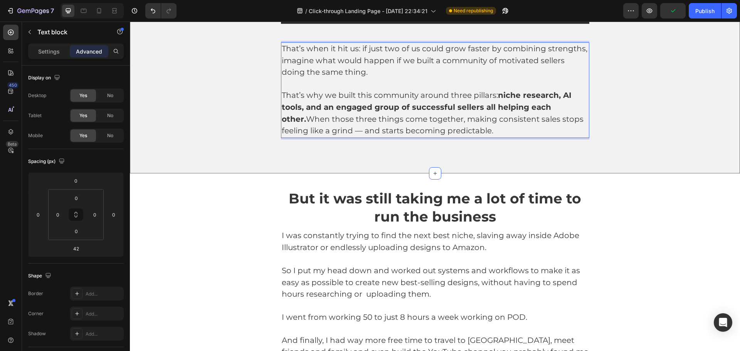
scroll to position [1214, 0]
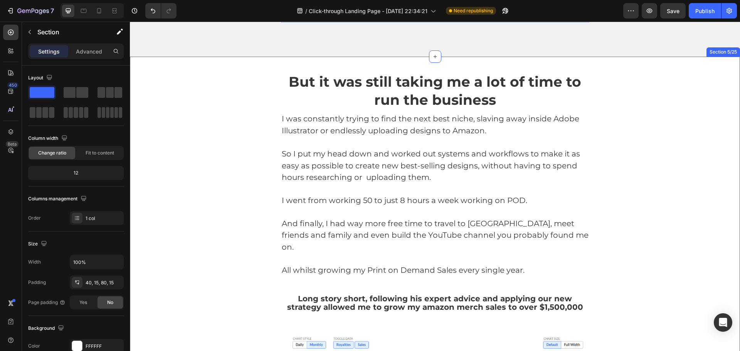
click at [691, 97] on div "But it was still taking me a lot of time to run the business Heading I was cons…" at bounding box center [435, 270] width 598 height 396
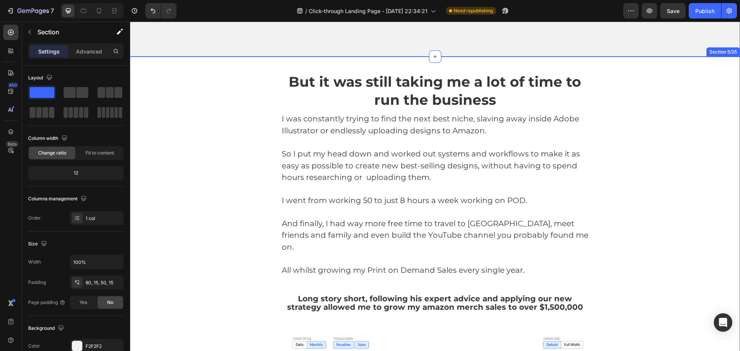
click at [174, 92] on div "But it was still taking me a lot of time to run the business Heading I was cons…" at bounding box center [435, 270] width 598 height 396
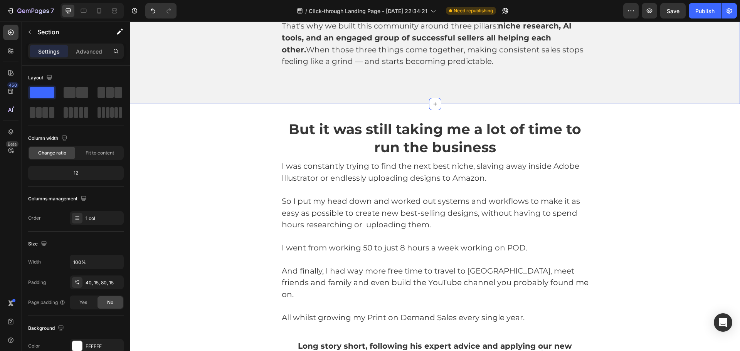
scroll to position [1060, 0]
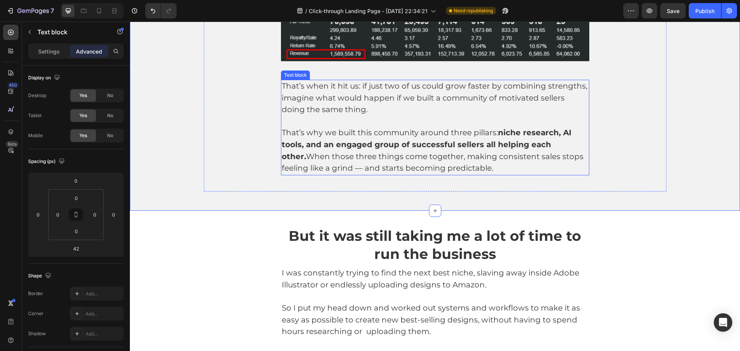
click at [464, 165] on p "That’s why we built this community around three pillars: niche research, AI too…" at bounding box center [435, 150] width 307 height 47
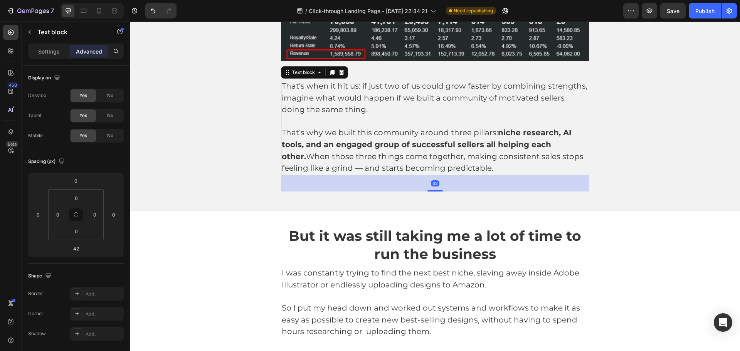
click at [469, 157] on span "That’s why we built this community around three pillars: niche research, AI too…" at bounding box center [433, 150] width 302 height 45
click at [86, 49] on p "Advanced" at bounding box center [89, 51] width 26 height 8
click at [79, 246] on input "42" at bounding box center [75, 249] width 15 height 12
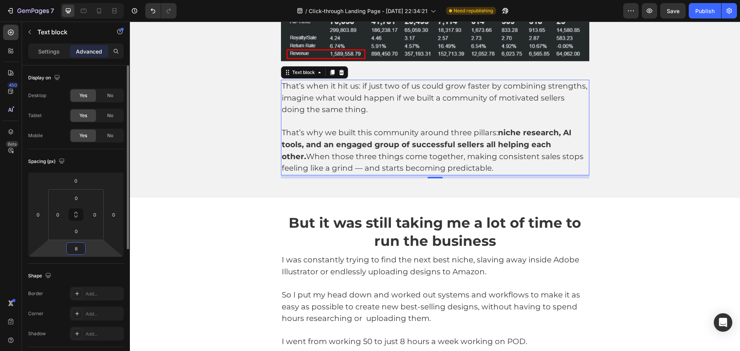
type input "8"
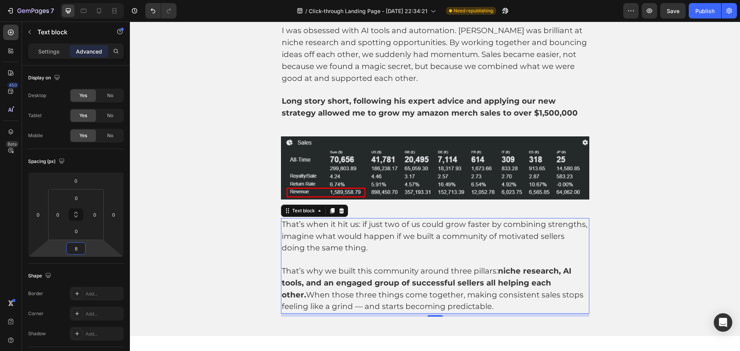
scroll to position [906, 0]
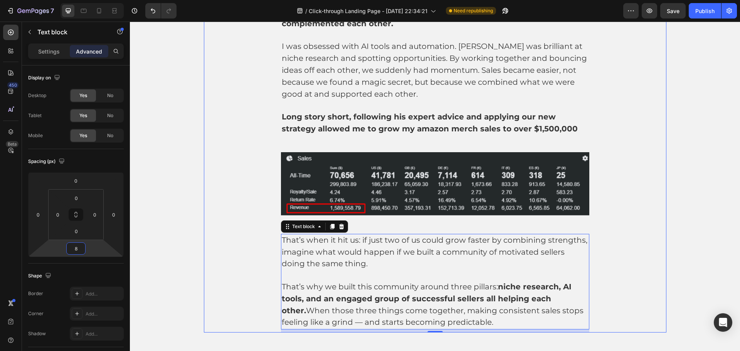
click at [609, 152] on div "POD felt impossible, until I realized I didn’t have to do it alone and made ove…" at bounding box center [435, 94] width 462 height 477
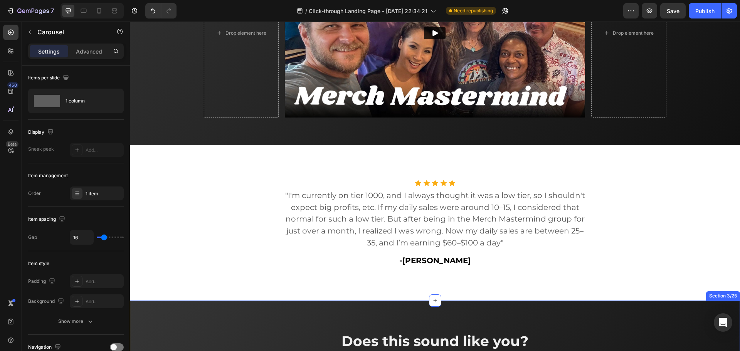
scroll to position [212, 0]
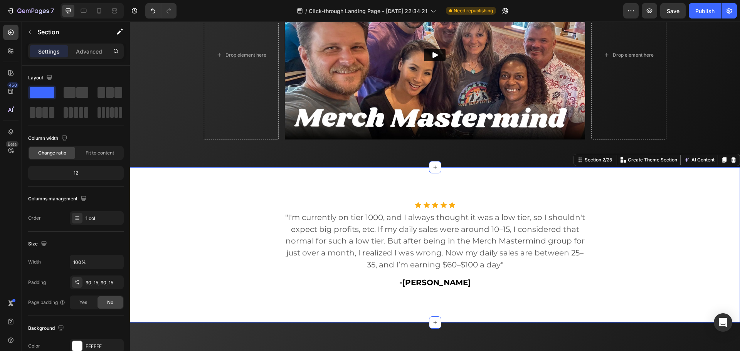
click at [552, 174] on div "Icon Icon Icon Icon Icon Icon List Hoz "I'm currently on tier 1000, and I alway…" at bounding box center [435, 244] width 610 height 155
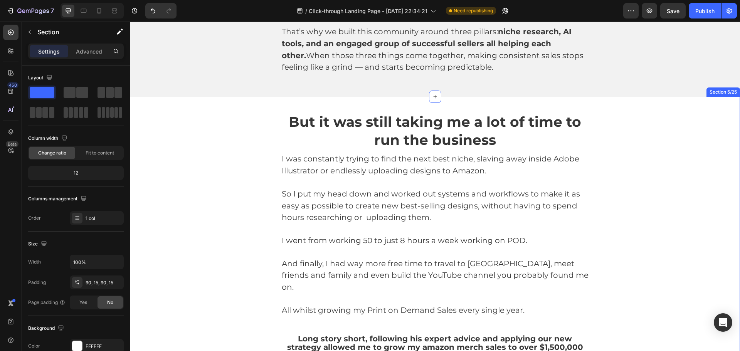
scroll to position [1175, 0]
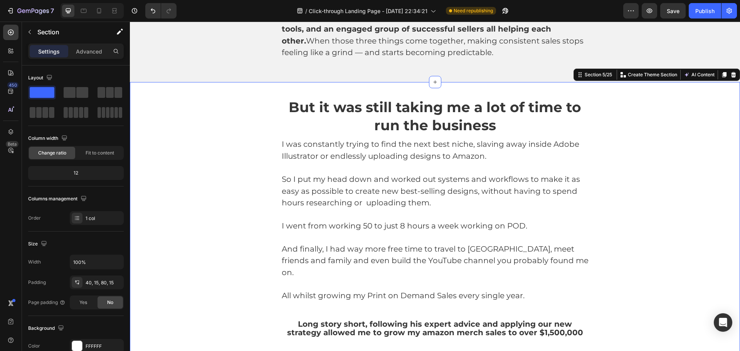
click at [172, 113] on div "But it was still taking me a lot of time to run the business Heading I was cons…" at bounding box center [435, 295] width 598 height 396
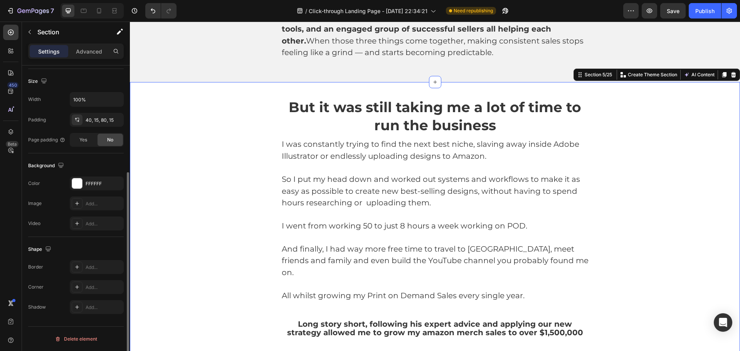
scroll to position [0, 0]
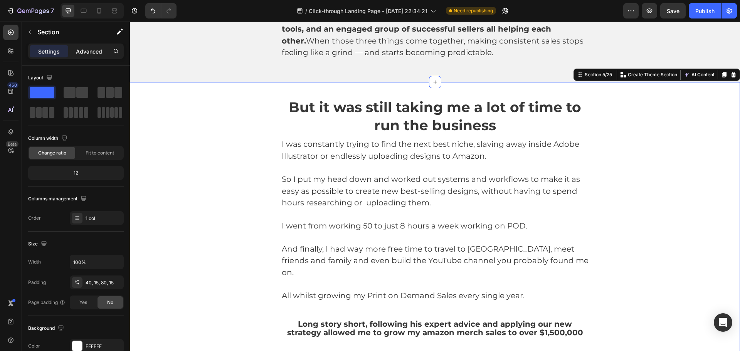
click at [94, 50] on p "Advanced" at bounding box center [89, 51] width 26 height 8
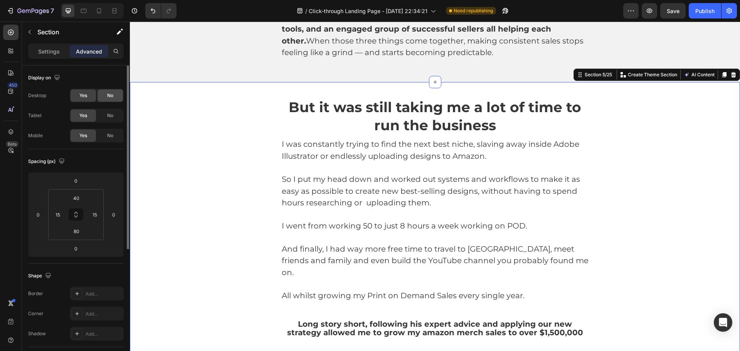
click at [104, 94] on div "No" at bounding box center [109, 95] width 25 height 12
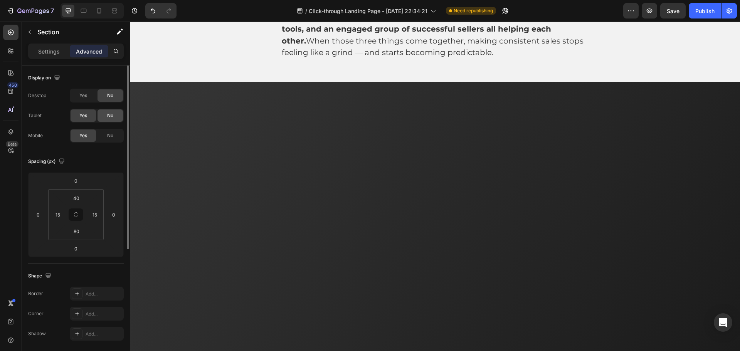
click at [108, 117] on span "No" at bounding box center [110, 115] width 6 height 7
click at [113, 132] on div "No" at bounding box center [109, 135] width 25 height 12
click at [90, 111] on div "Yes" at bounding box center [83, 115] width 25 height 12
click at [89, 96] on div "Yes" at bounding box center [83, 95] width 25 height 12
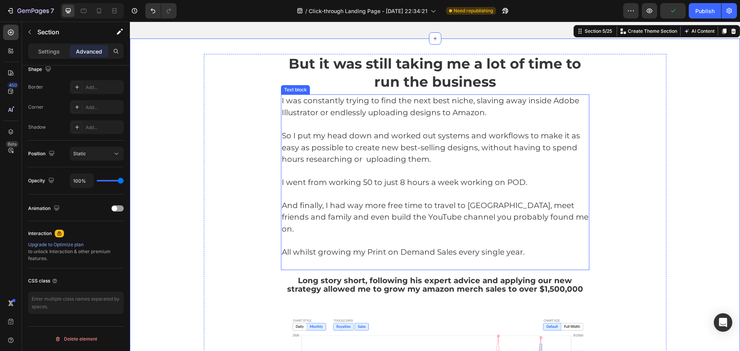
scroll to position [1137, 0]
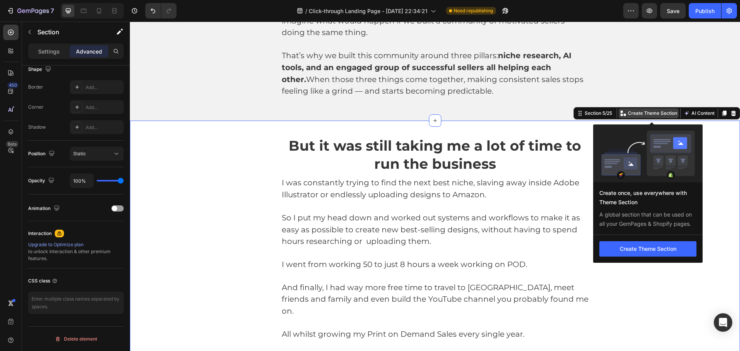
click at [647, 116] on p "Create Theme Section" at bounding box center [652, 113] width 49 height 7
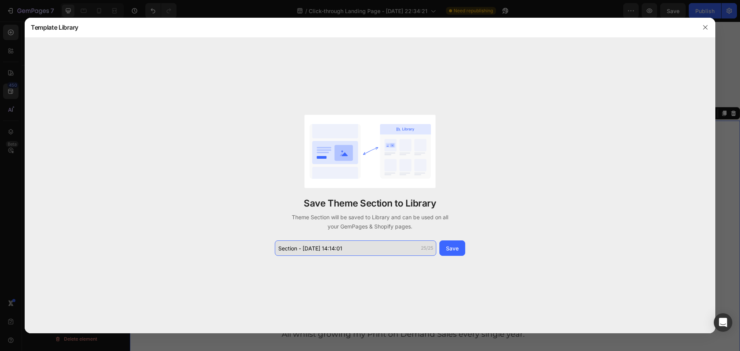
click at [379, 254] on input "Section - [DATE] 14:14:01" at bounding box center [355, 247] width 161 height 15
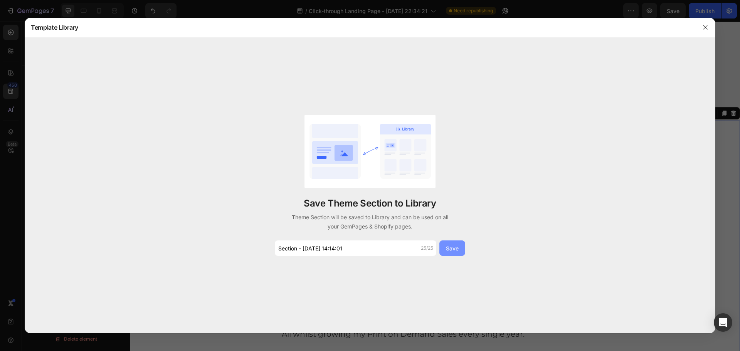
click at [449, 246] on div "Save" at bounding box center [452, 248] width 13 height 8
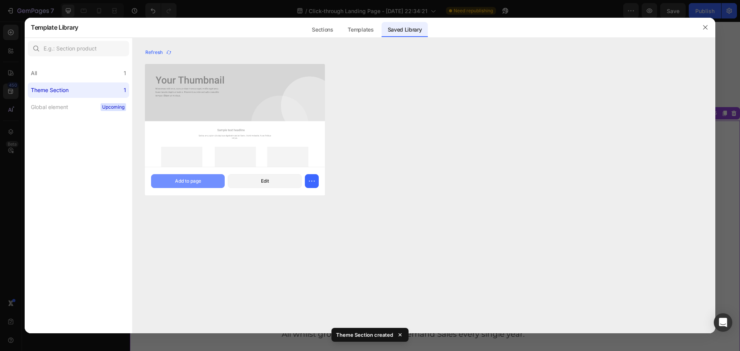
click at [197, 179] on div "Add to page" at bounding box center [188, 181] width 26 height 7
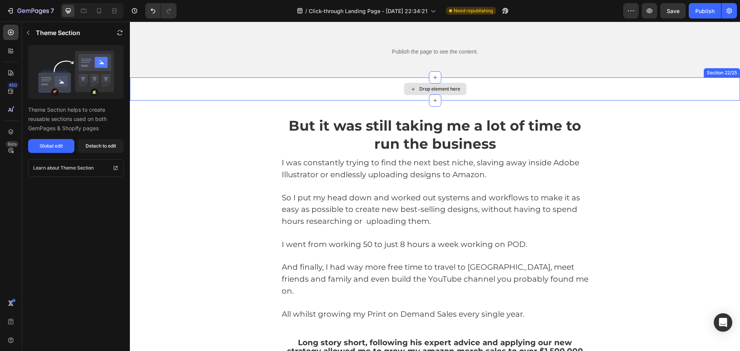
scroll to position [6739, 0]
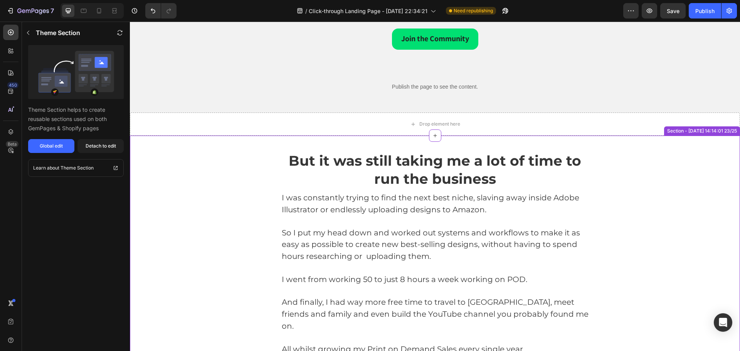
click at [605, 155] on div "But it was still taking me a lot of time to run the business Heading I was cons…" at bounding box center [435, 349] width 462 height 396
click at [235, 205] on div "But it was still taking me a lot of time to run the business Heading I was cons…" at bounding box center [435, 349] width 462 height 396
click at [694, 161] on div "But it was still taking me a lot of time to run the business Heading I was cons…" at bounding box center [435, 349] width 598 height 396
click at [696, 134] on div "Section - [DATE] 14:14:01 23/25" at bounding box center [701, 131] width 73 height 7
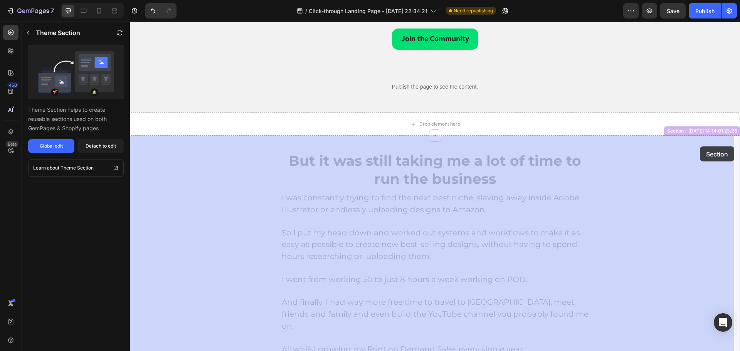
drag, startPoint x: 706, startPoint y: 131, endPoint x: 700, endPoint y: 146, distance: 16.6
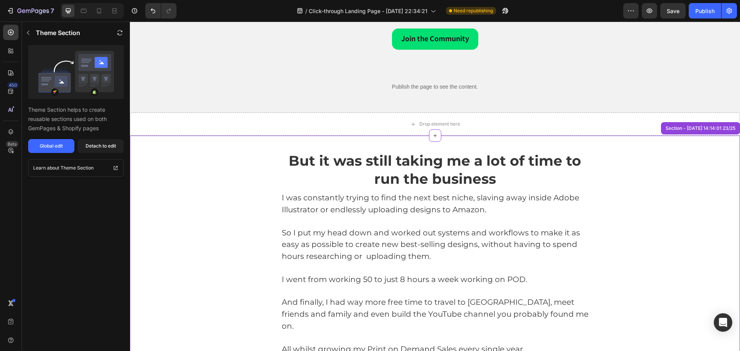
click at [600, 162] on div "But it was still taking me a lot of time to run the business Heading I was cons…" at bounding box center [435, 349] width 462 height 396
click at [34, 32] on button "button" at bounding box center [28, 33] width 12 height 12
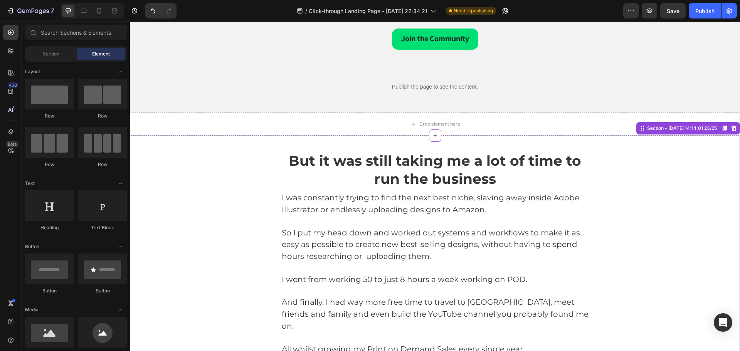
click at [602, 177] on div "But it was still taking me a lot of time to run the business Heading I was cons…" at bounding box center [435, 349] width 462 height 396
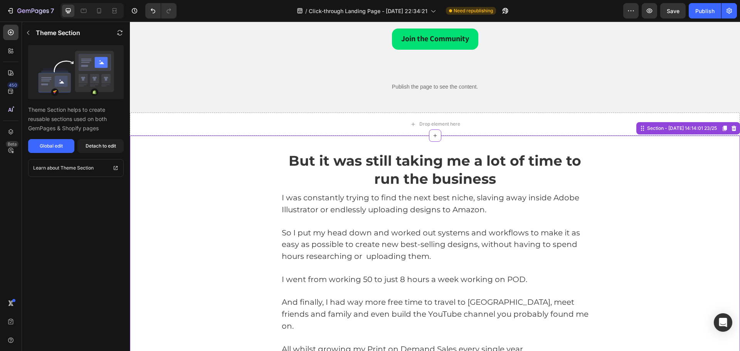
click at [731, 129] on icon at bounding box center [733, 128] width 5 height 5
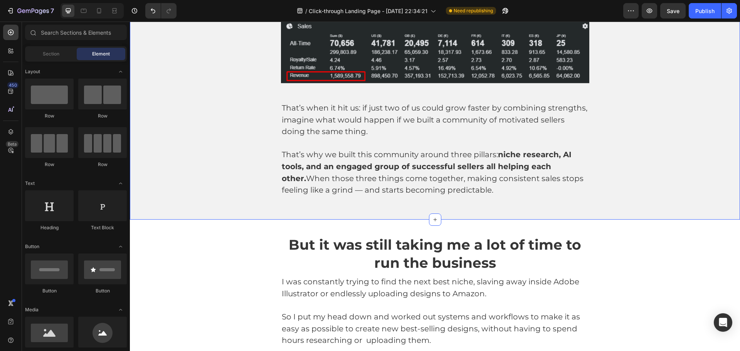
scroll to position [1076, 0]
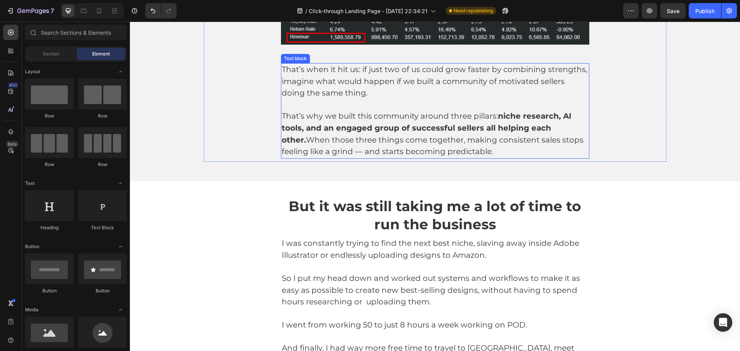
click at [439, 89] on p "That’s when it hit us: if just two of us could grow faster by combining strengt…" at bounding box center [435, 81] width 307 height 35
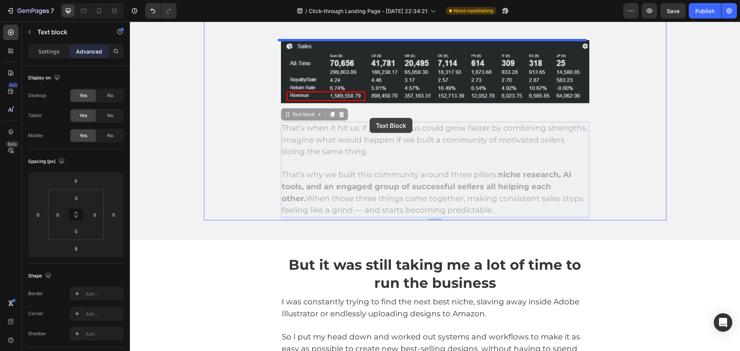
scroll to position [1007, 0]
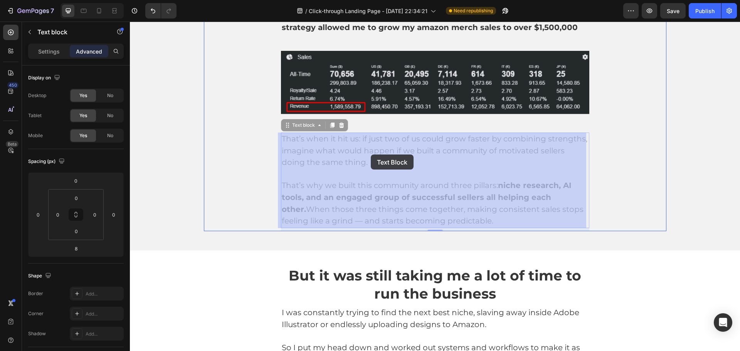
drag, startPoint x: 302, startPoint y: 52, endPoint x: 371, endPoint y: 155, distance: 124.0
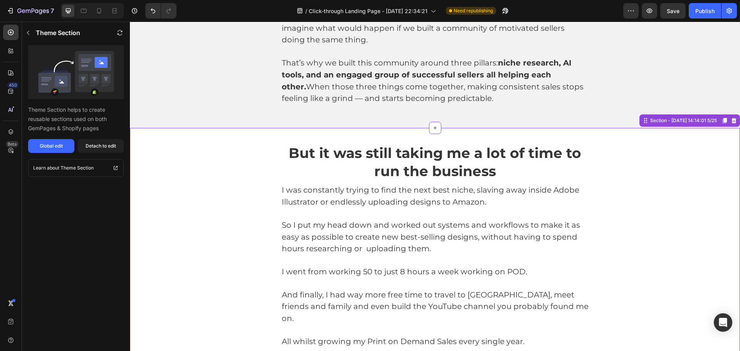
scroll to position [1122, 0]
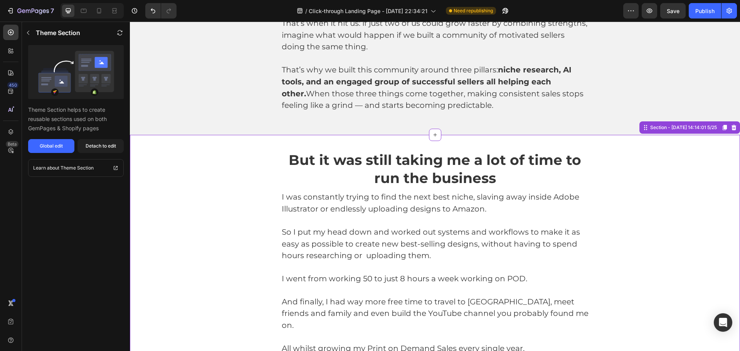
click at [525, 191] on div "I was constantly trying to find the next best niche, slaving away inside Adobe …" at bounding box center [435, 279] width 308 height 176
click at [506, 222] on p at bounding box center [435, 220] width 307 height 11
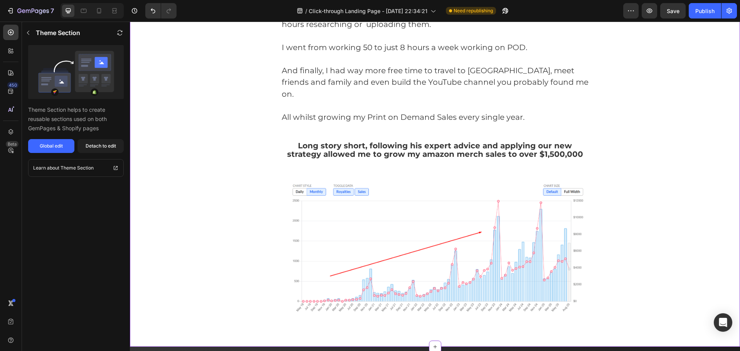
click at [366, 147] on div "Long story short, following his expert advice and applying our new strategy all…" at bounding box center [435, 150] width 308 height 18
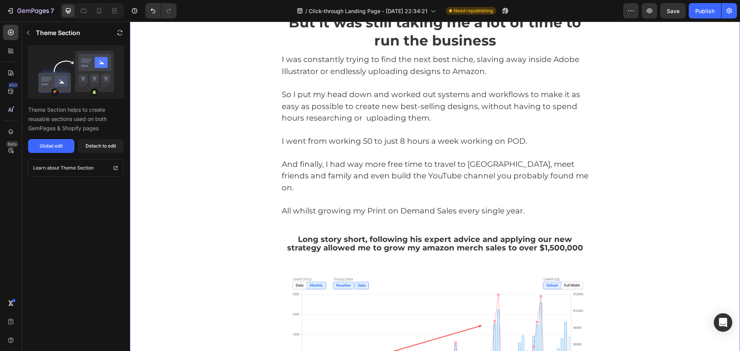
scroll to position [1161, 0]
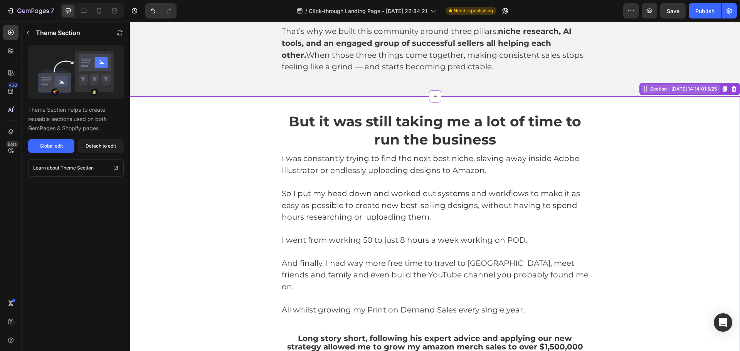
click at [687, 89] on div "Section - [DATE] 14:14:01 5/25" at bounding box center [683, 89] width 70 height 7
click at [731, 91] on icon at bounding box center [734, 89] width 6 height 6
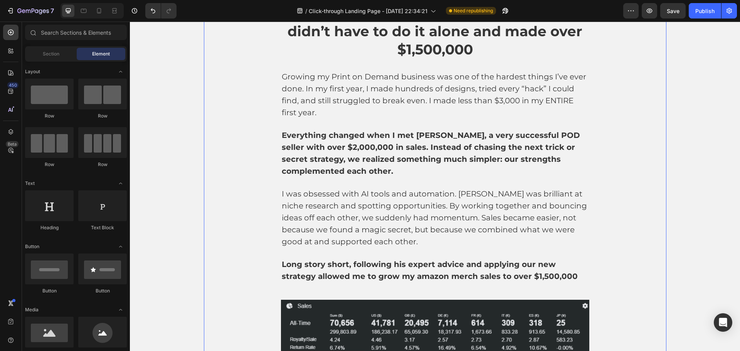
scroll to position [660, 0]
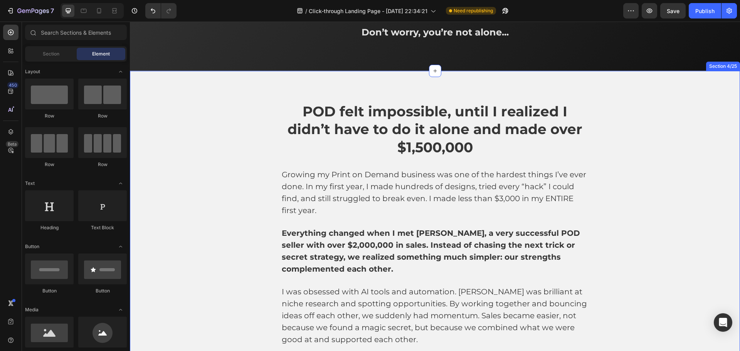
click at [689, 133] on div "POD felt impossible, until I realized I didn’t have to do it alone and made ove…" at bounding box center [435, 340] width 598 height 477
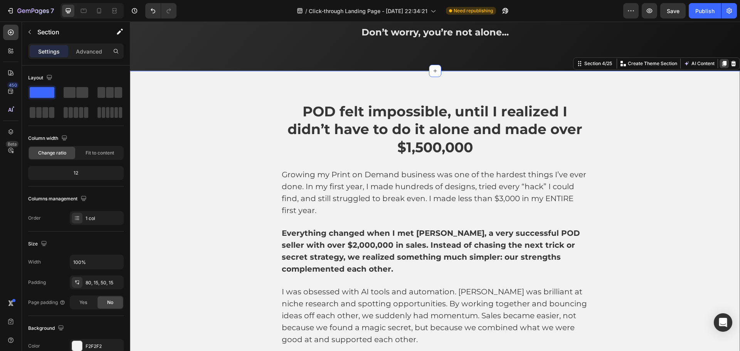
click at [722, 63] on icon at bounding box center [724, 63] width 4 height 5
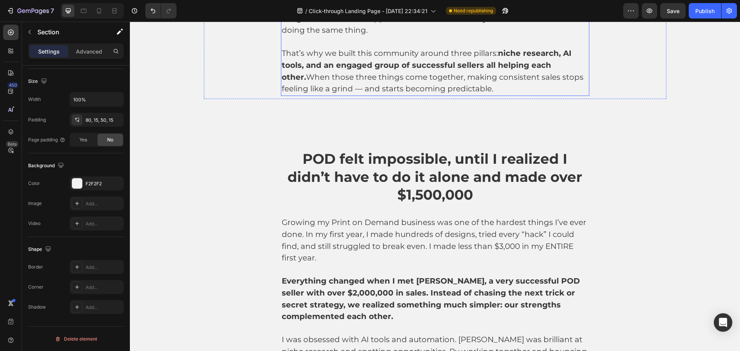
scroll to position [1247, 0]
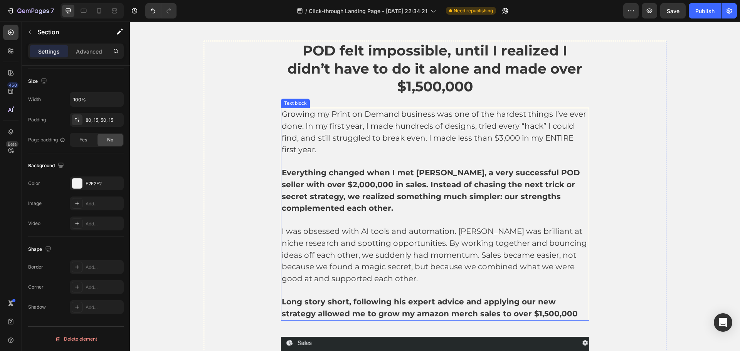
click at [527, 126] on span "Growing my Print on Demand business was one of the hardest things I’ve ever don…" at bounding box center [434, 131] width 304 height 45
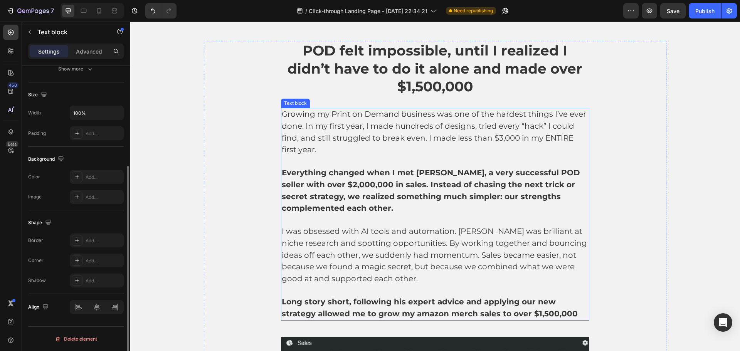
scroll to position [0, 0]
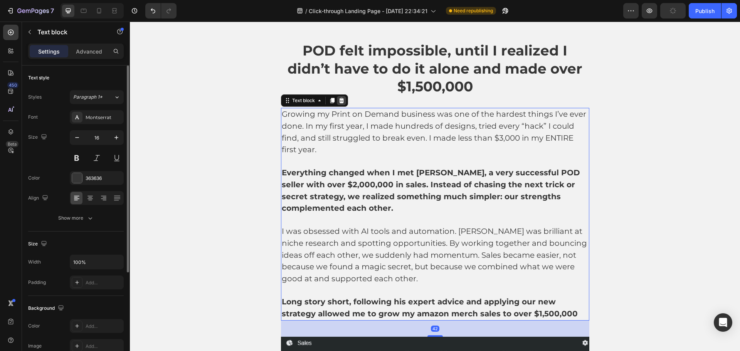
click at [339, 101] on icon at bounding box center [341, 100] width 5 height 5
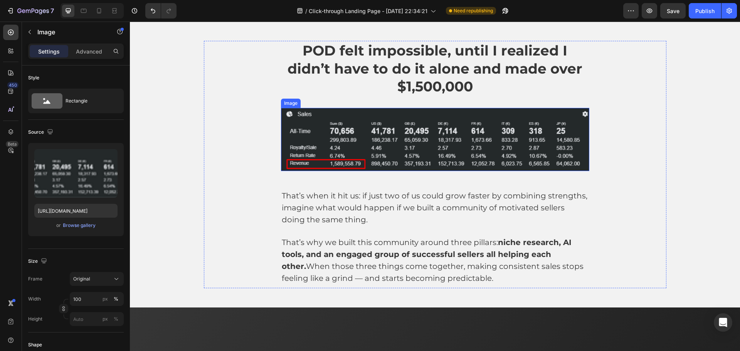
click at [326, 121] on img at bounding box center [435, 139] width 308 height 63
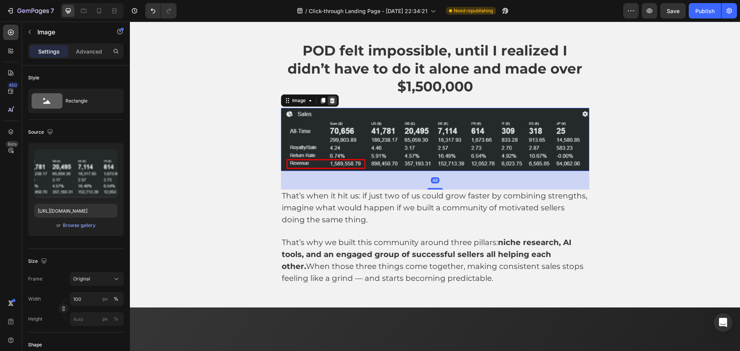
click at [329, 99] on icon at bounding box center [331, 100] width 5 height 5
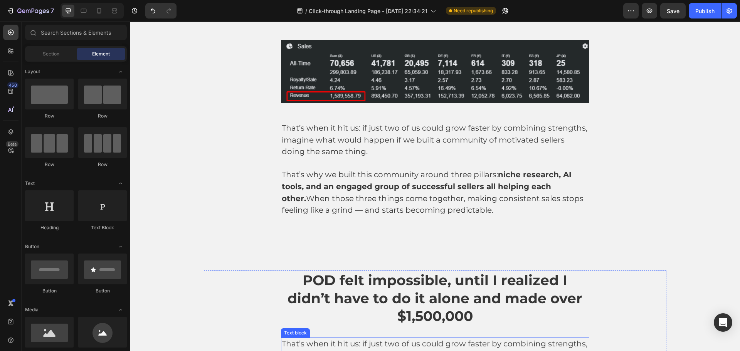
scroll to position [1016, 0]
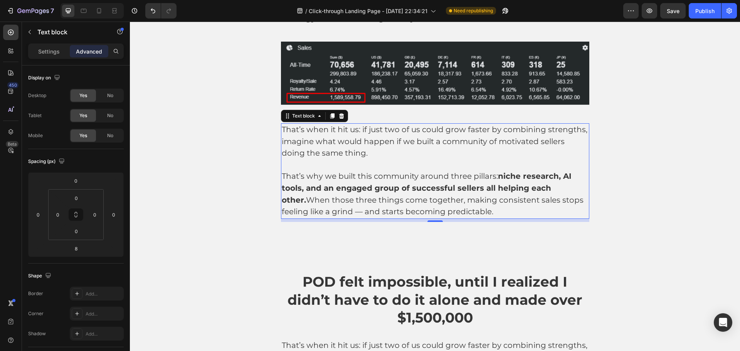
click at [462, 168] on p at bounding box center [435, 165] width 307 height 11
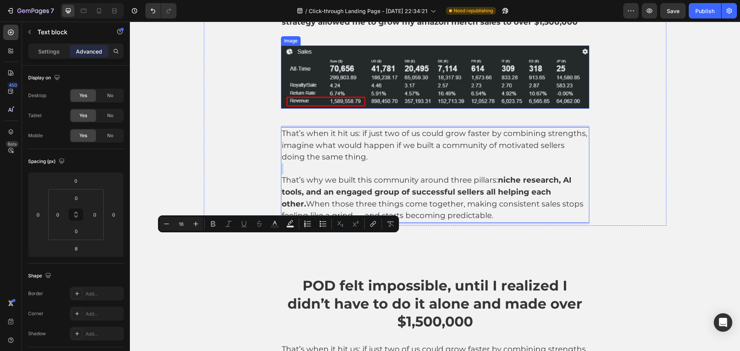
scroll to position [1093, 0]
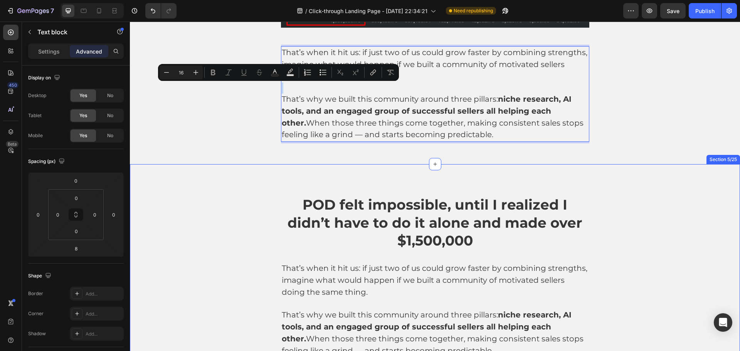
click at [184, 235] on div "POD felt impossible, until I realized I didn’t have to do it alone and made ove…" at bounding box center [435, 278] width 598 height 166
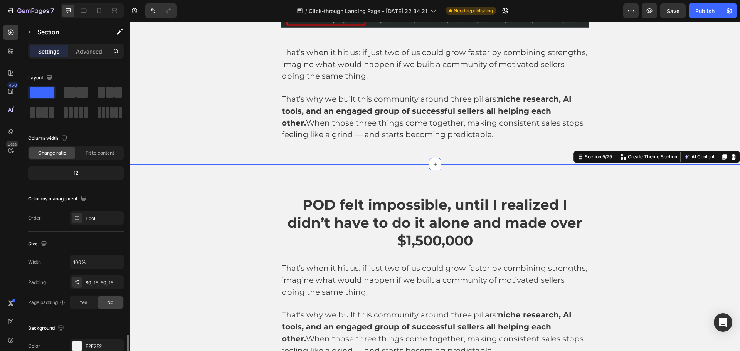
scroll to position [163, 0]
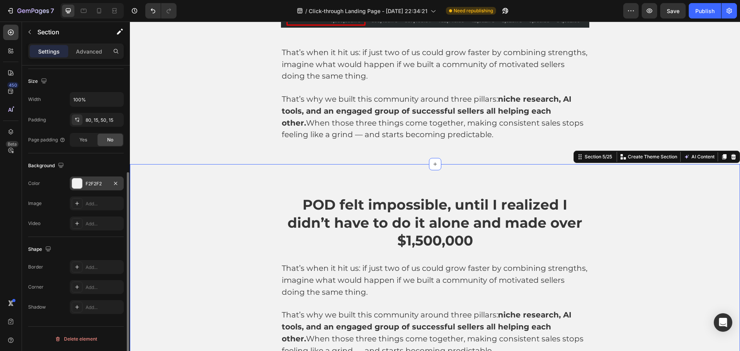
click at [96, 184] on div "F2F2F2" at bounding box center [97, 183] width 22 height 7
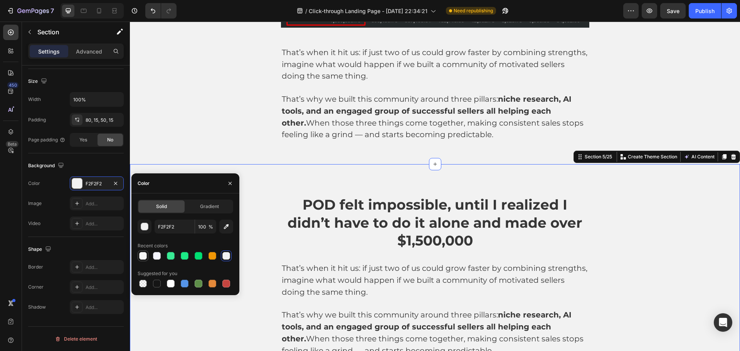
click at [146, 259] on div at bounding box center [142, 255] width 9 height 9
click at [158, 258] on div at bounding box center [157, 256] width 8 height 8
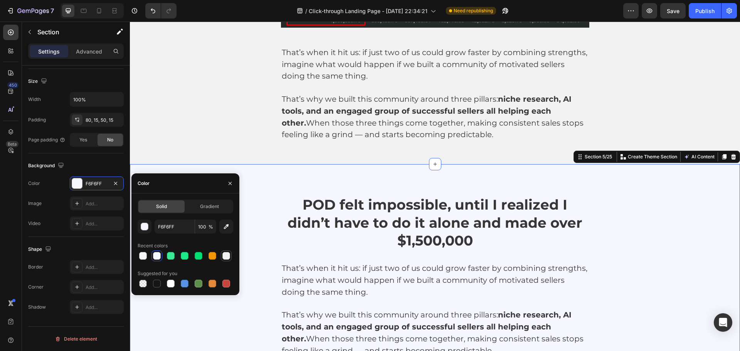
click at [225, 257] on div at bounding box center [226, 256] width 8 height 8
type input "F2F2F2"
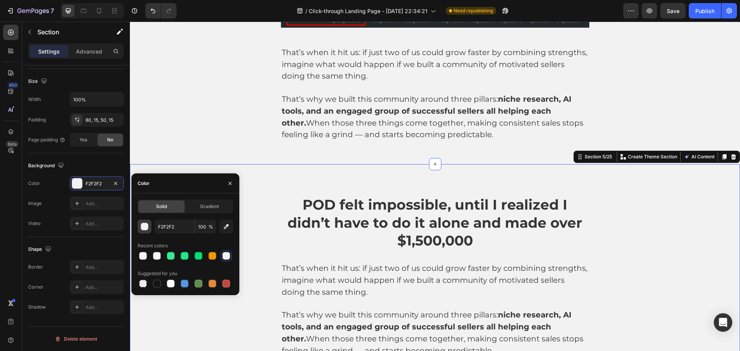
click at [146, 222] on button "button" at bounding box center [145, 227] width 14 height 14
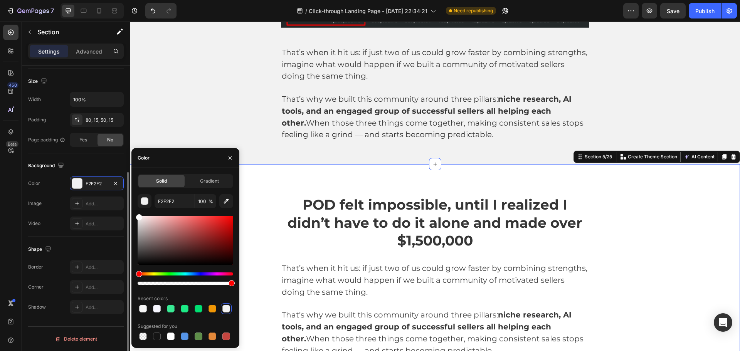
drag, startPoint x: 109, startPoint y: 204, endPoint x: 94, endPoint y: 196, distance: 17.1
click at [95, 196] on div "450 Beta Sections(18) Elements(83) Section Element Hero Section Product Detail …" at bounding box center [65, 186] width 130 height 329
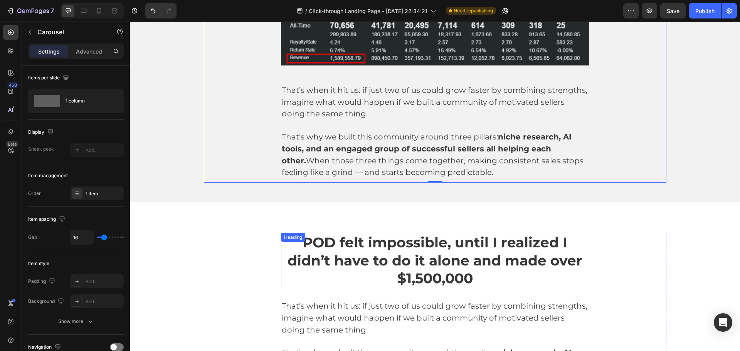
scroll to position [901, 0]
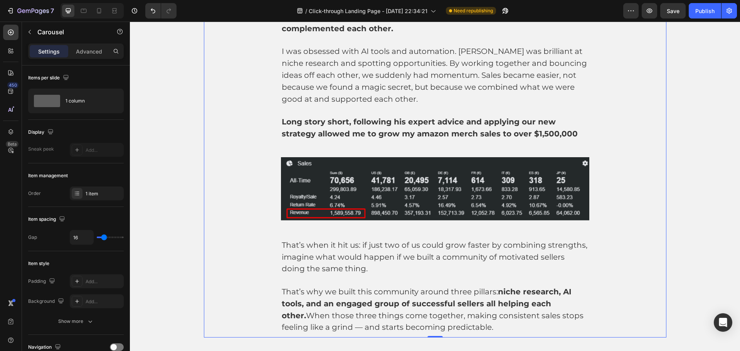
click at [599, 168] on div "POD felt impossible, until I realized I didn’t have to do it alone and made ove…" at bounding box center [435, 99] width 462 height 477
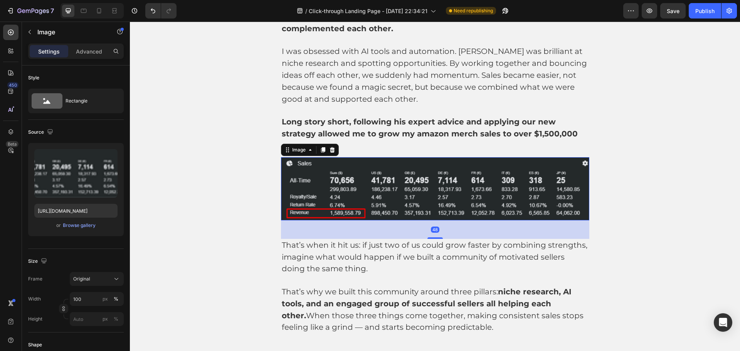
click at [503, 177] on img at bounding box center [435, 188] width 308 height 63
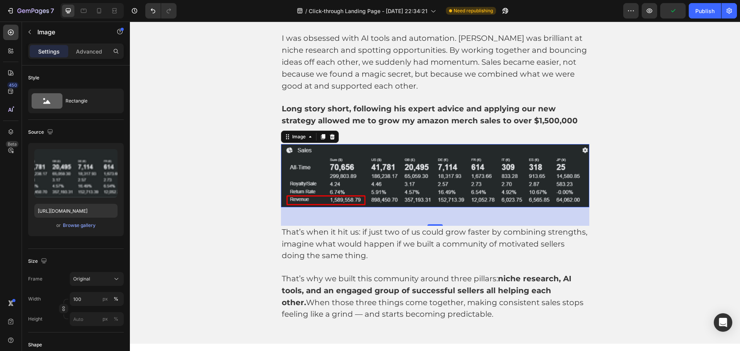
scroll to position [1055, 0]
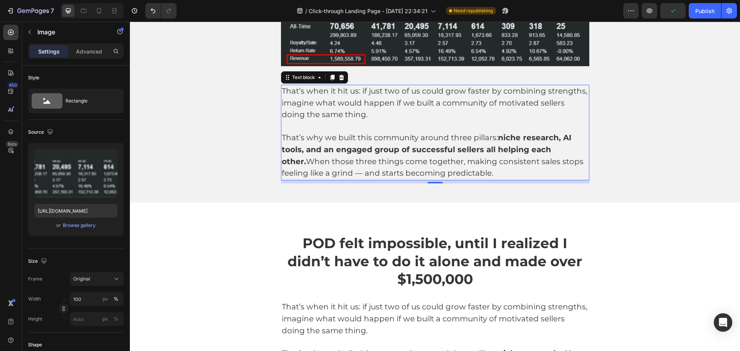
click at [519, 130] on p "Rich Text Editor. Editing area: main" at bounding box center [435, 126] width 307 height 11
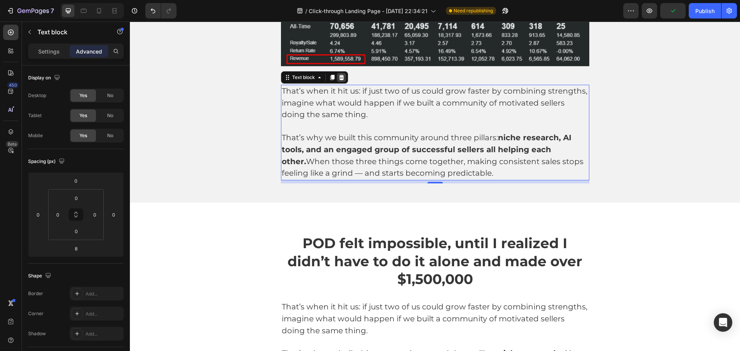
click at [340, 79] on icon at bounding box center [341, 77] width 5 height 5
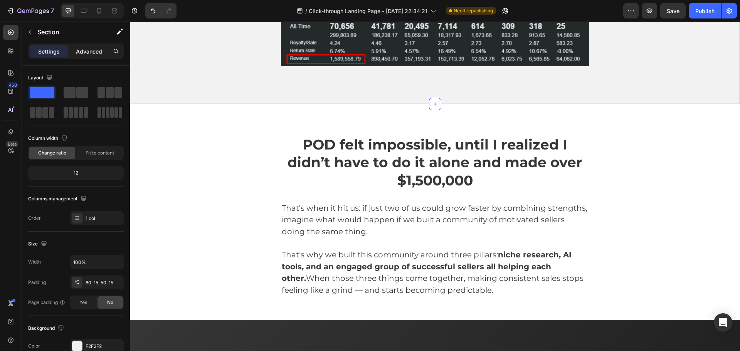
click at [96, 50] on p "Advanced" at bounding box center [89, 51] width 26 height 8
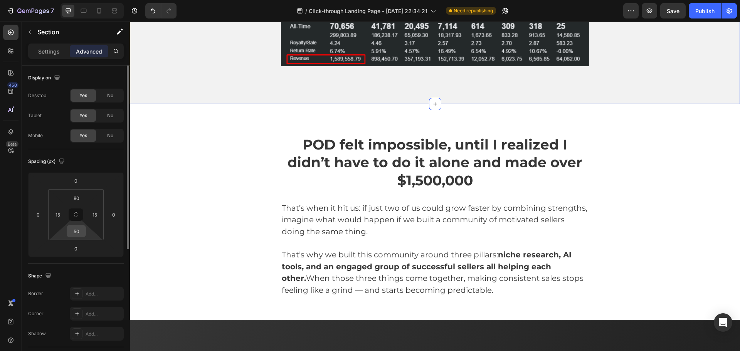
click at [81, 232] on input "50" at bounding box center [76, 231] width 15 height 12
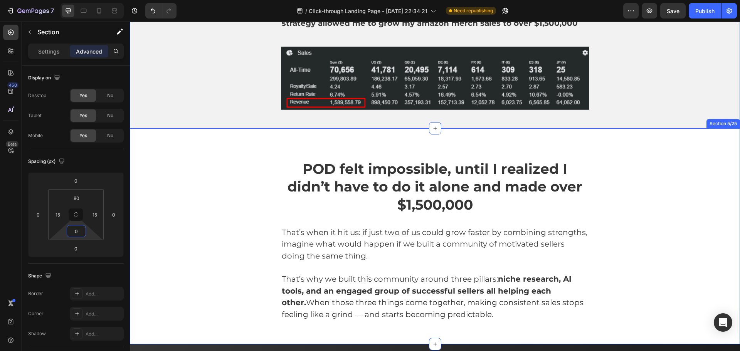
scroll to position [939, 0]
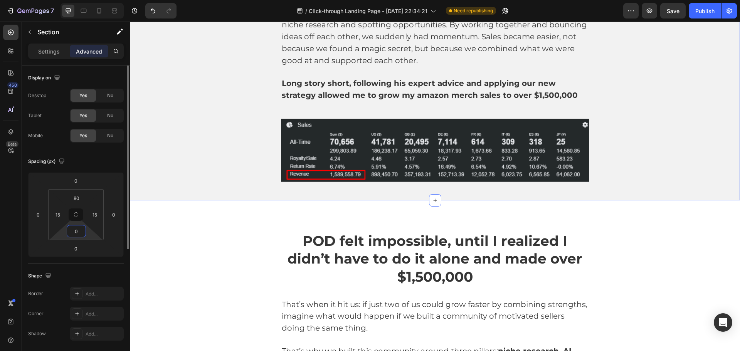
drag, startPoint x: 80, startPoint y: 231, endPoint x: 74, endPoint y: 230, distance: 6.2
click at [74, 230] on input "0" at bounding box center [76, 231] width 15 height 12
type input "15"
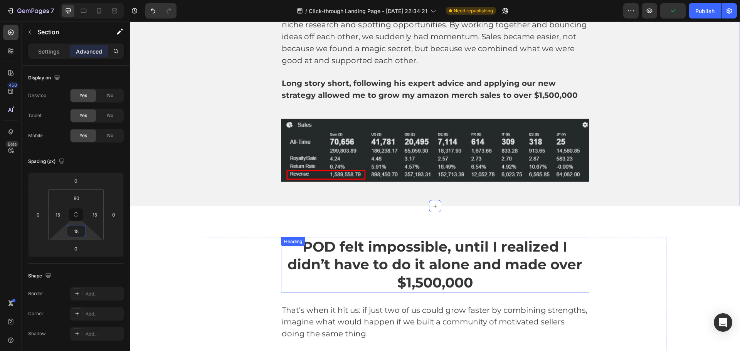
click at [310, 228] on div "POD felt impossible, until I realized I didn’t have to do it alone and made ove…" at bounding box center [435, 314] width 610 height 216
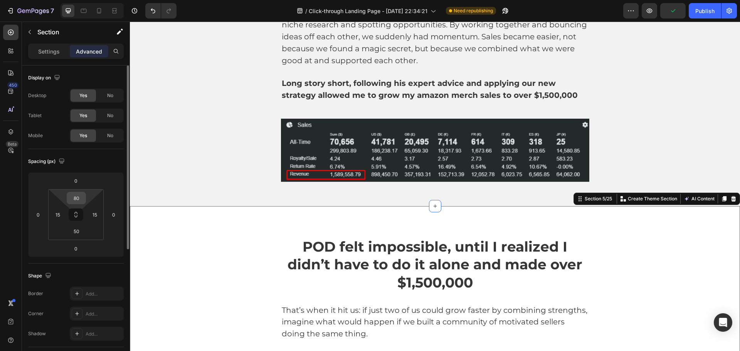
click at [85, 197] on div "80" at bounding box center [76, 198] width 19 height 12
click at [80, 198] on input "80" at bounding box center [76, 198] width 15 height 12
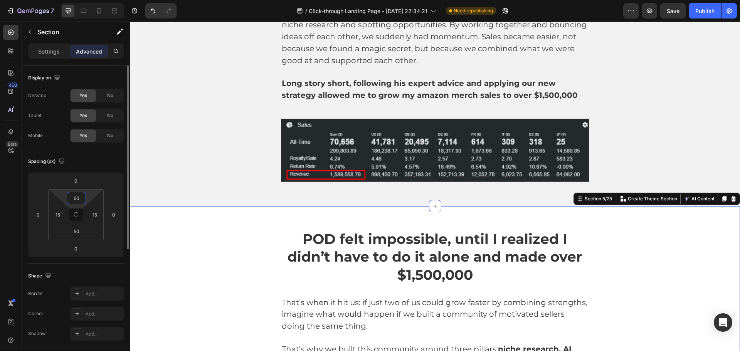
type input "60"
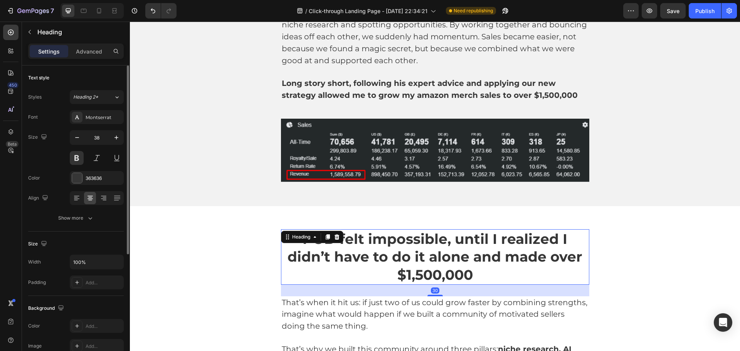
click at [297, 254] on span "POD felt impossible, until I realized I didn’t have to do it alone and made ove…" at bounding box center [434, 256] width 295 height 53
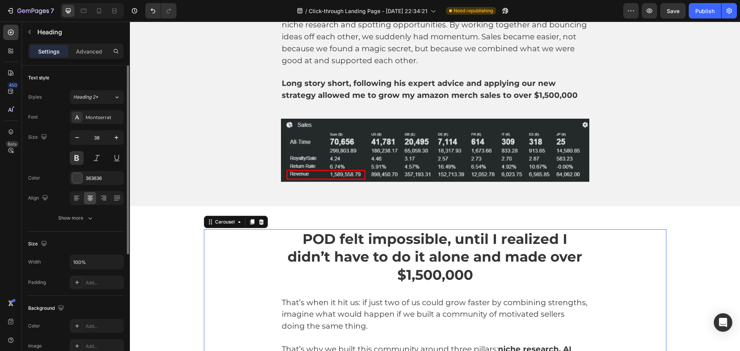
click at [628, 252] on div "⁠⁠⁠⁠⁠⁠⁠ POD felt impossible, until I realized I didn’t have to do it alone and …" at bounding box center [435, 312] width 462 height 166
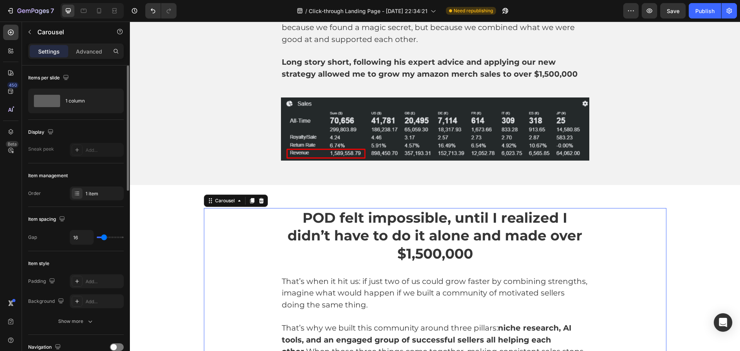
scroll to position [978, 0]
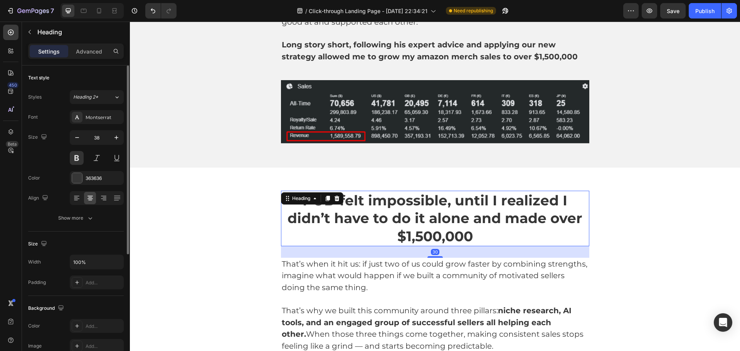
click at [550, 219] on span "POD felt impossible, until I realized I didn’t have to do it alone and made ove…" at bounding box center [434, 218] width 295 height 53
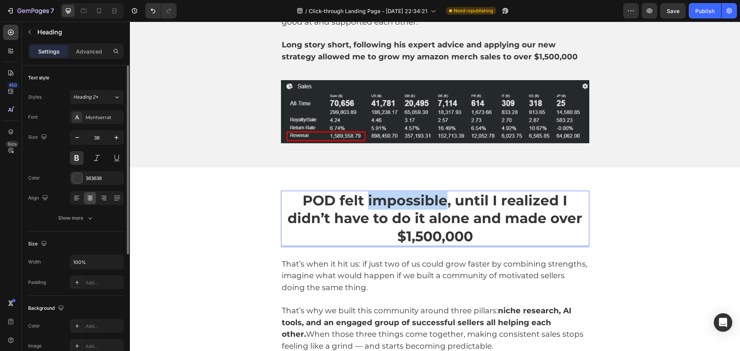
click at [388, 206] on span "POD felt impossible, until I realized I didn’t have to do it alone and made ove…" at bounding box center [434, 218] width 295 height 53
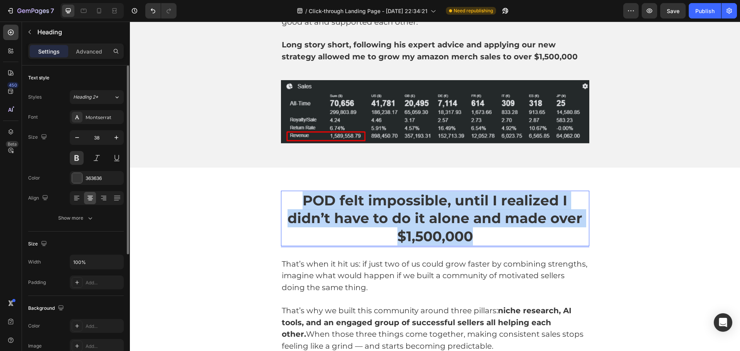
click at [388, 206] on span "POD felt impossible, until I realized I didn’t have to do it alone and made ove…" at bounding box center [434, 218] width 295 height 53
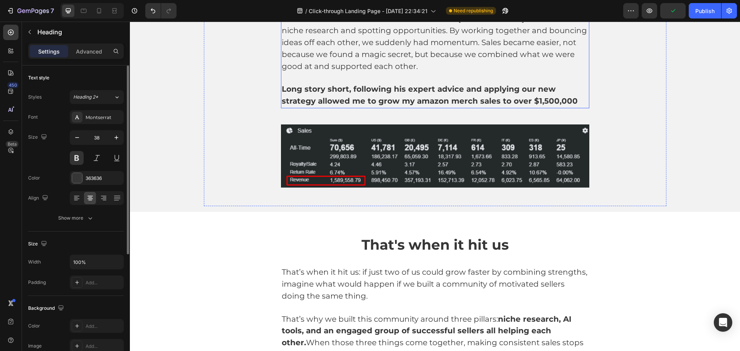
scroll to position [1055, 0]
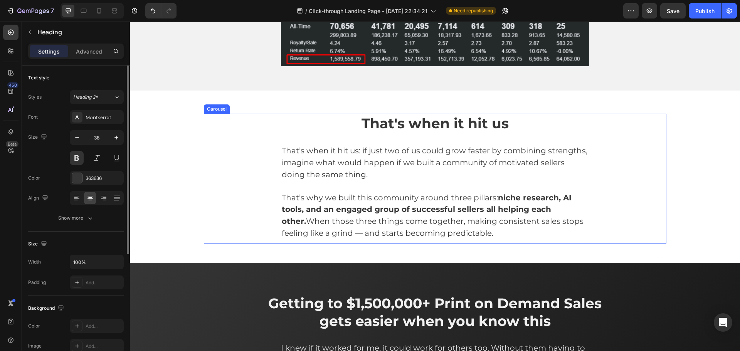
click at [327, 141] on div "That's when it hit us Heading That’s when it hit us: if just two of us could gr…" at bounding box center [435, 179] width 308 height 130
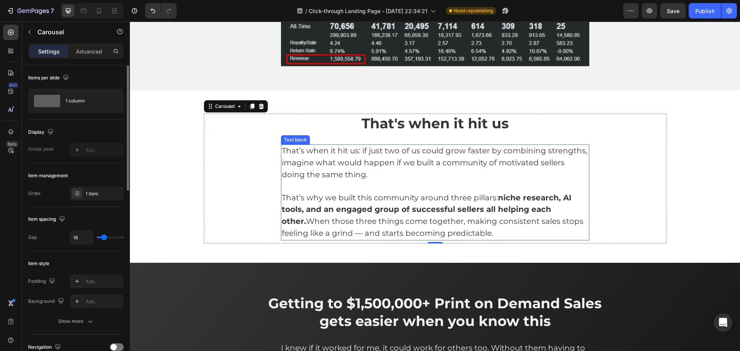
click at [349, 156] on p "That’s when it hit us: if just two of us could grow faster by combining strengt…" at bounding box center [435, 162] width 307 height 35
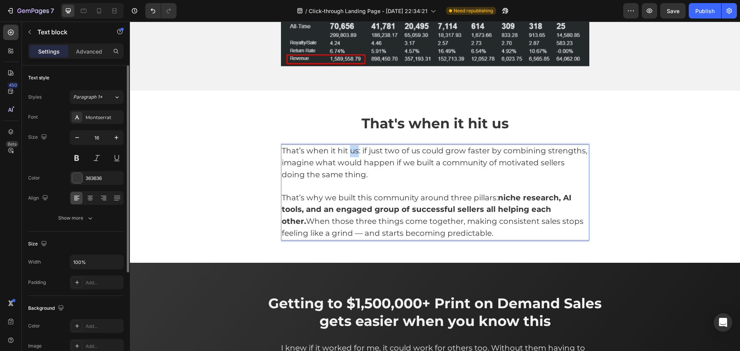
click at [349, 156] on p "That’s when it hit us: if just two of us could grow faster by combining strengt…" at bounding box center [435, 162] width 307 height 35
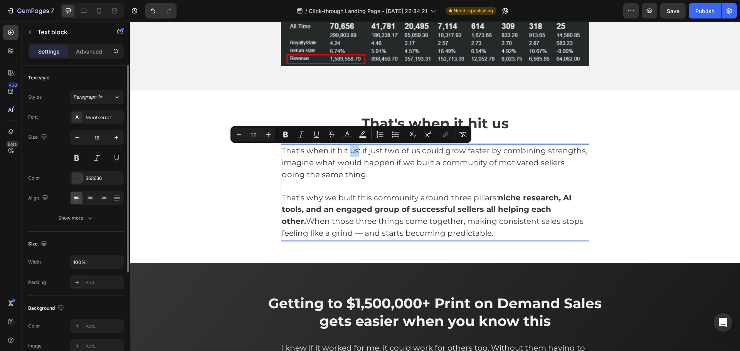
click at [354, 155] on span "That’s when it hit us: if just two of us could grow faster by combining strengt…" at bounding box center [435, 162] width 306 height 33
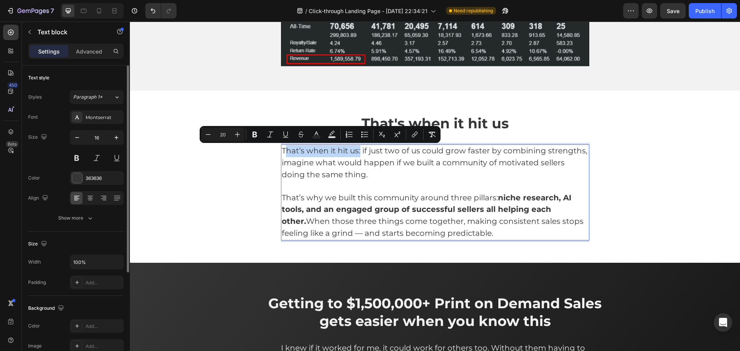
drag, startPoint x: 358, startPoint y: 154, endPoint x: 281, endPoint y: 151, distance: 76.7
click at [282, 151] on span "That’s when it hit us: if just two of us could grow faster by combining strengt…" at bounding box center [435, 162] width 306 height 33
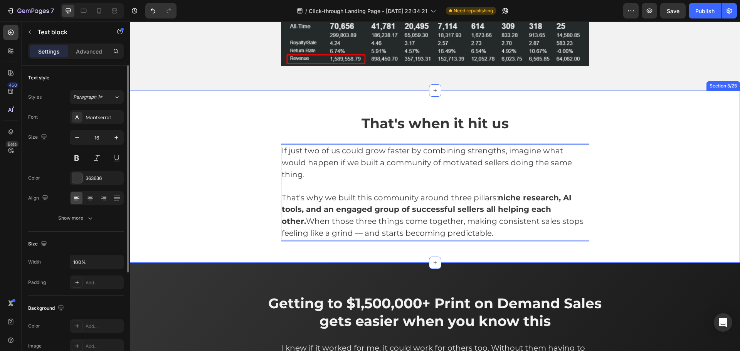
click at [692, 161] on div "That's when it hit us Heading If just two of us could grow faster by combining …" at bounding box center [435, 179] width 598 height 130
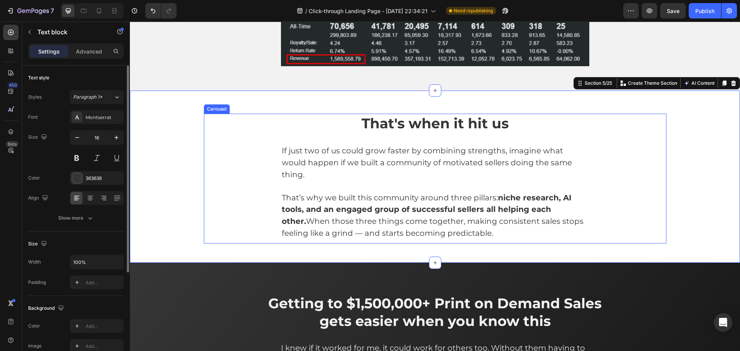
click at [551, 181] on p "Rich Text Editor. Editing area: main" at bounding box center [435, 186] width 307 height 11
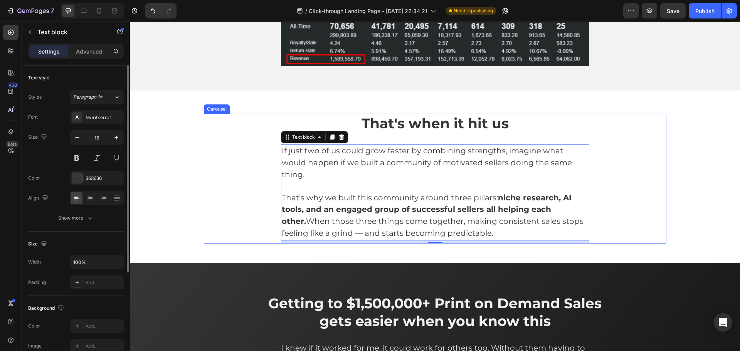
click at [615, 168] on div "That's when it hit us Heading If just two of us could grow faster by combining …" at bounding box center [435, 179] width 462 height 130
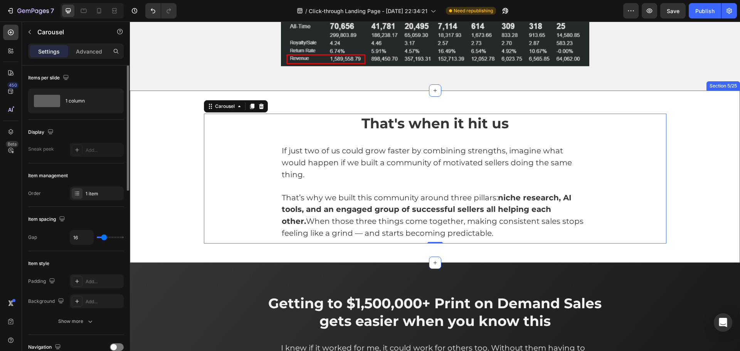
click at [700, 172] on div "That's when it hit us Heading If just two of us could grow faster by combining …" at bounding box center [435, 179] width 598 height 130
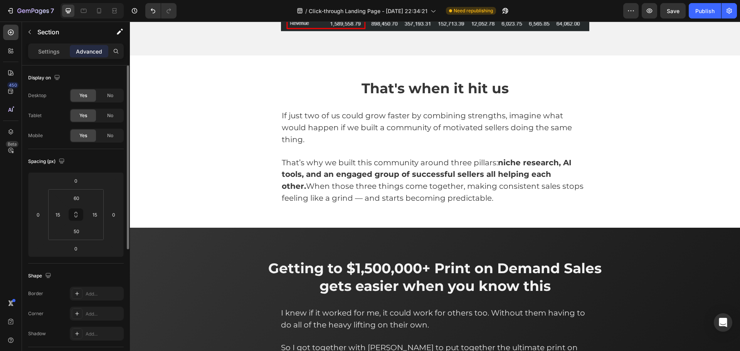
scroll to position [1093, 0]
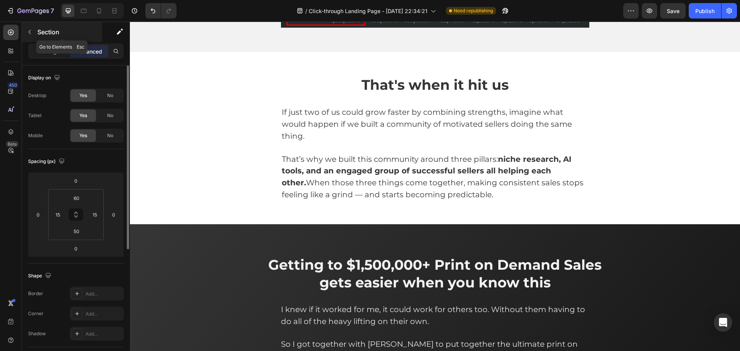
click at [27, 34] on icon "button" at bounding box center [30, 32] width 6 height 6
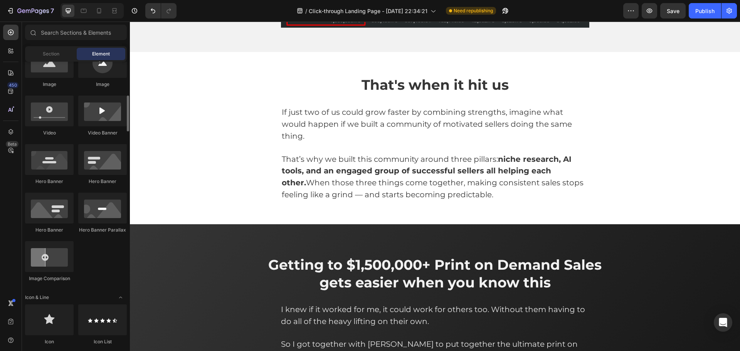
scroll to position [231, 0]
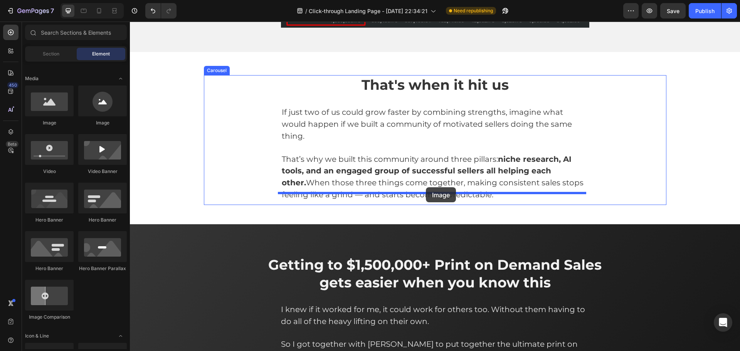
drag, startPoint x: 180, startPoint y: 127, endPoint x: 426, endPoint y: 187, distance: 252.8
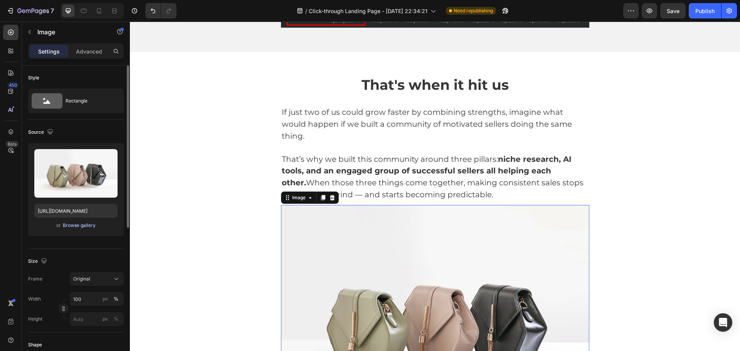
click at [85, 225] on div "Browse gallery" at bounding box center [79, 225] width 33 height 7
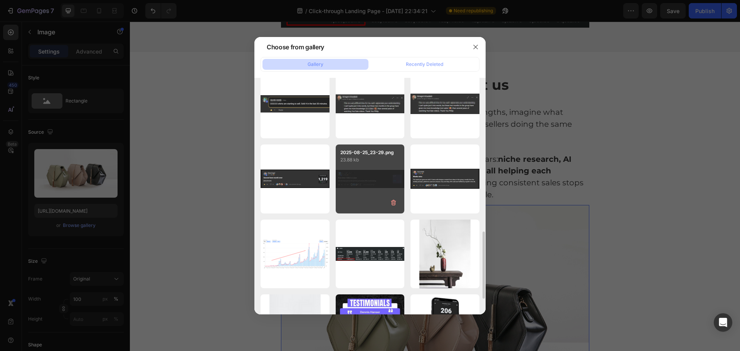
scroll to position [595, 0]
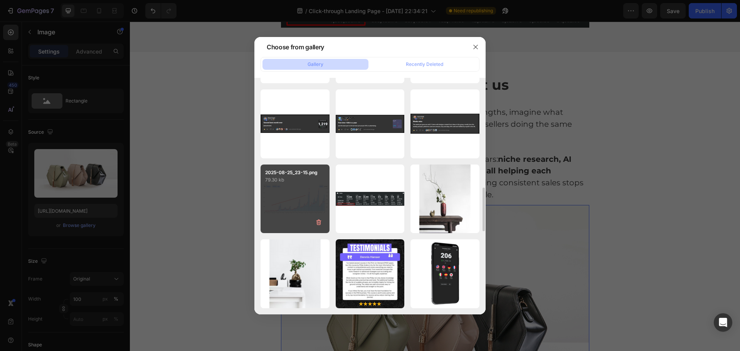
click at [274, 200] on div "2025-08-25_23-15.png 79.30 kb" at bounding box center [294, 199] width 69 height 69
type input "[URL][DOMAIN_NAME]"
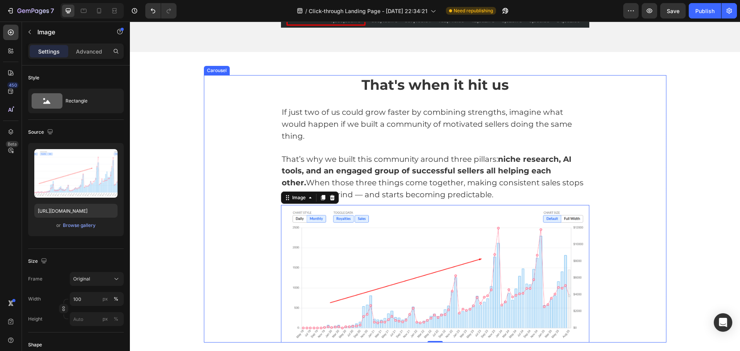
click at [647, 190] on div "That's when it hit us Heading If just two of us could grow faster by combining …" at bounding box center [435, 208] width 462 height 267
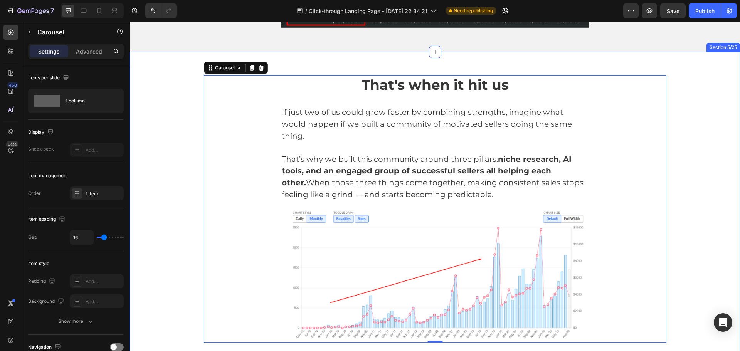
click at [686, 188] on div "That's when it hit us Heading If just two of us could grow faster by combining …" at bounding box center [435, 208] width 598 height 267
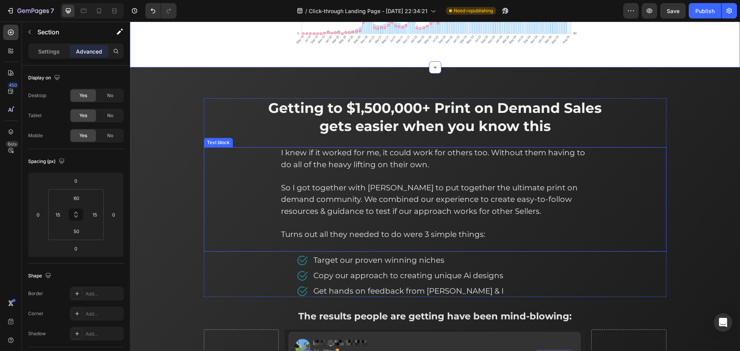
scroll to position [1401, 0]
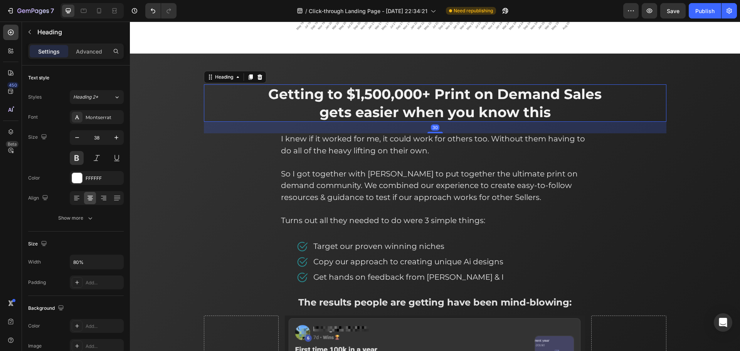
click at [526, 101] on span "Getting to $1,500,000+ Print on Demand Sales gets easier when you know this" at bounding box center [434, 103] width 333 height 35
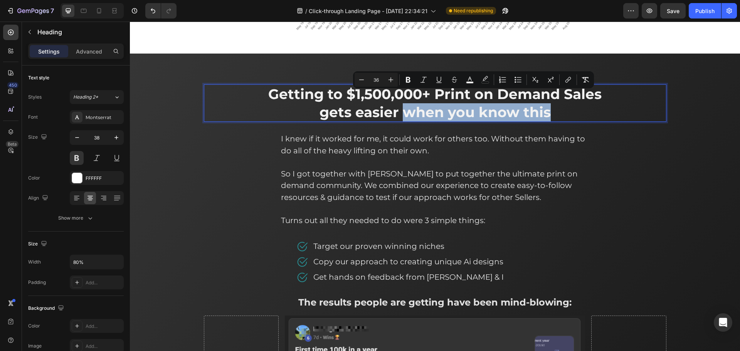
drag, startPoint x: 406, startPoint y: 102, endPoint x: 561, endPoint y: 102, distance: 154.9
click at [561, 102] on p "Getting to $1,500,000+ Print on Demand Sales gets easier when you know this" at bounding box center [435, 103] width 368 height 36
click at [501, 105] on span "Getting to $1,500,000+ Print on Demand Sales gets easier when you know this" at bounding box center [434, 103] width 333 height 35
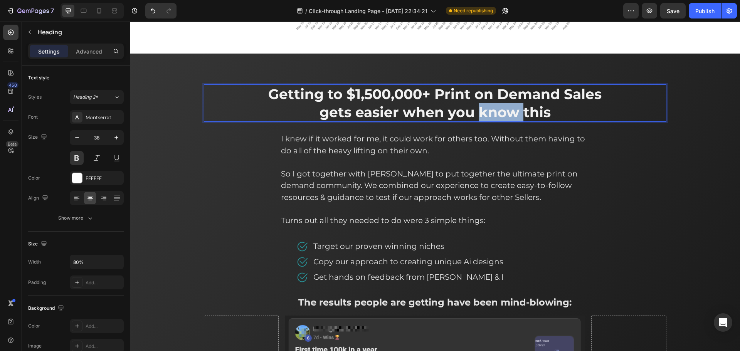
click at [501, 105] on span "Getting to $1,500,000+ Print on Demand Sales gets easier when you know this" at bounding box center [434, 103] width 333 height 35
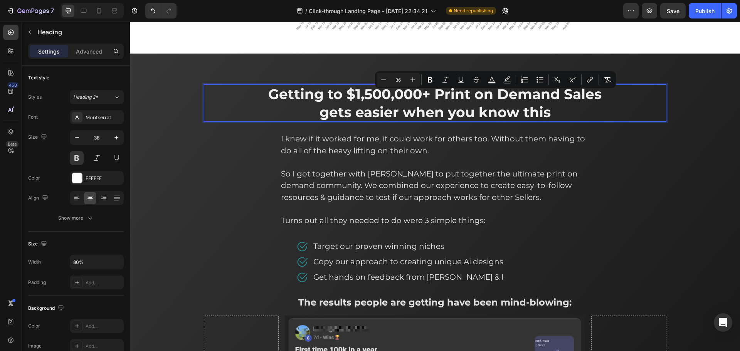
click at [568, 106] on p "Getting to $1,500,000+ Print on Demand Sales gets easier when you know this" at bounding box center [435, 103] width 368 height 36
drag, startPoint x: 585, startPoint y: 102, endPoint x: 474, endPoint y: 104, distance: 111.0
click at [474, 104] on p "Getting to $1,500,000+ Print on Demand Sales gets easier when you know this" at bounding box center [435, 103] width 368 height 36
click at [498, 94] on span "Getting to $1,500,000+ Print on Demand Sales gets easier when you know this" at bounding box center [434, 103] width 333 height 35
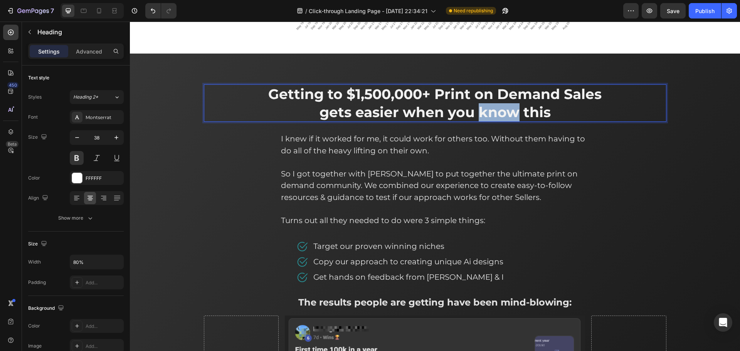
click at [497, 94] on span "Getting to $1,500,000+ Print on Demand Sales gets easier when you know this" at bounding box center [434, 103] width 333 height 35
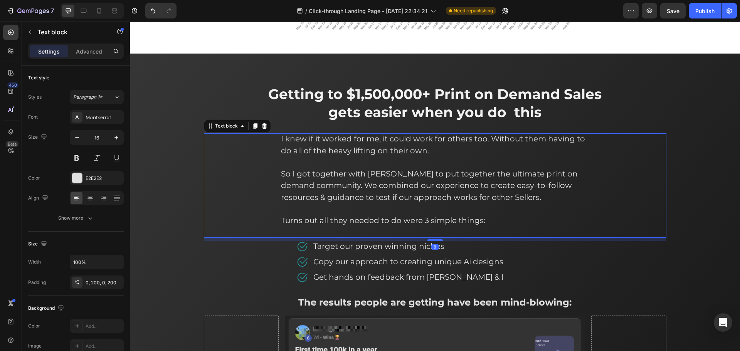
click at [330, 134] on span "I knew if it worked for me, it could work for others too. Without them having t…" at bounding box center [433, 144] width 304 height 21
click at [356, 134] on span "I knew if it worked for me, it could work for others too. Without them having t…" at bounding box center [433, 144] width 304 height 21
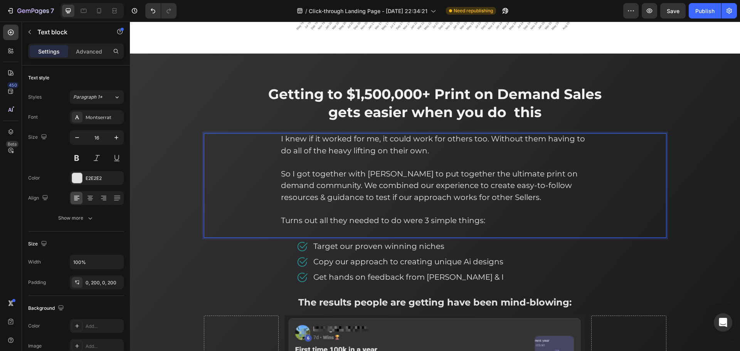
click at [371, 134] on span "I knew if it worked for me, it could work for others too. Without them having t…" at bounding box center [433, 144] width 304 height 21
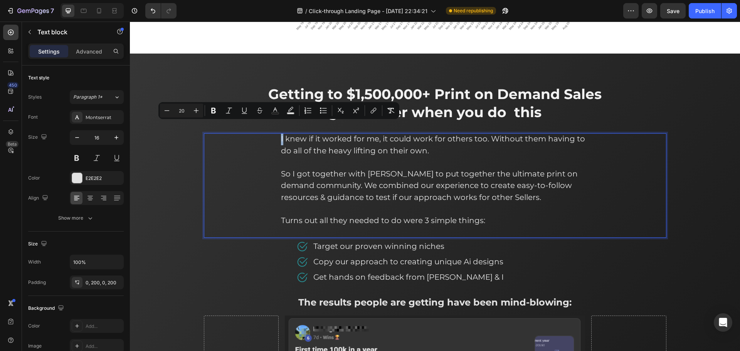
click at [281, 134] on span "I knew if it worked for me, it could work for others too. Without them having t…" at bounding box center [433, 144] width 304 height 21
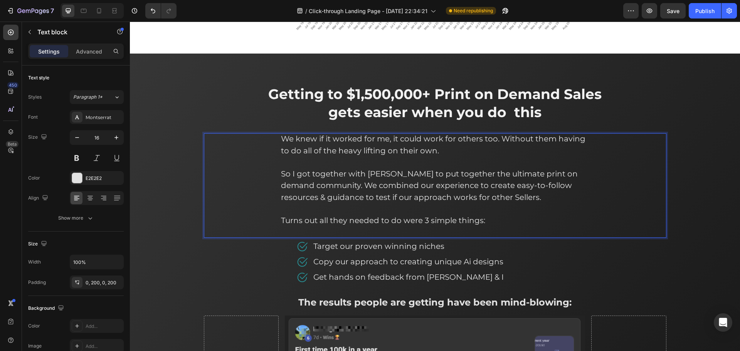
click at [381, 134] on span "We knew if it worked for me, it could work for others too. Without them having …" at bounding box center [433, 144] width 304 height 21
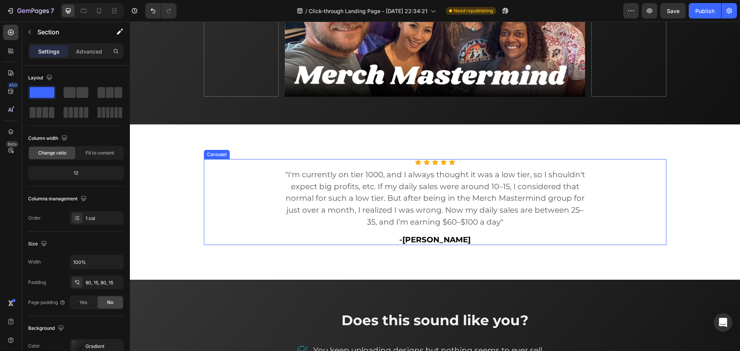
scroll to position [207, 0]
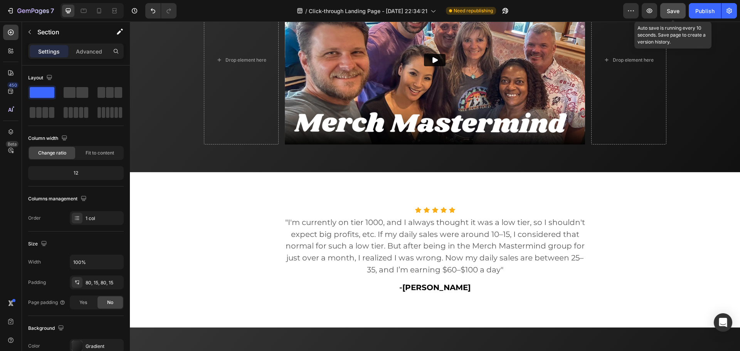
click at [669, 11] on span "Save" at bounding box center [673, 11] width 13 height 7
click at [697, 10] on div "Publish" at bounding box center [704, 11] width 19 height 8
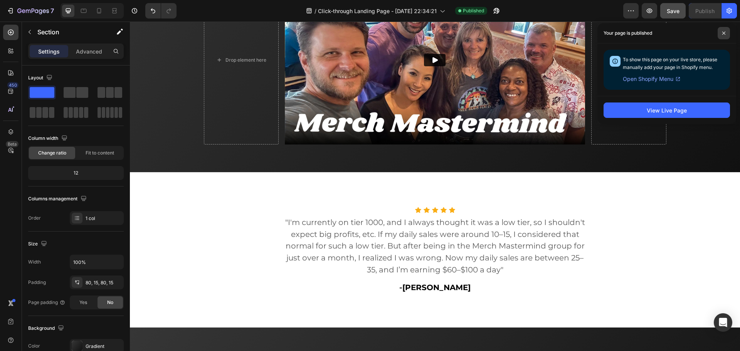
click at [719, 34] on span at bounding box center [723, 33] width 12 height 12
